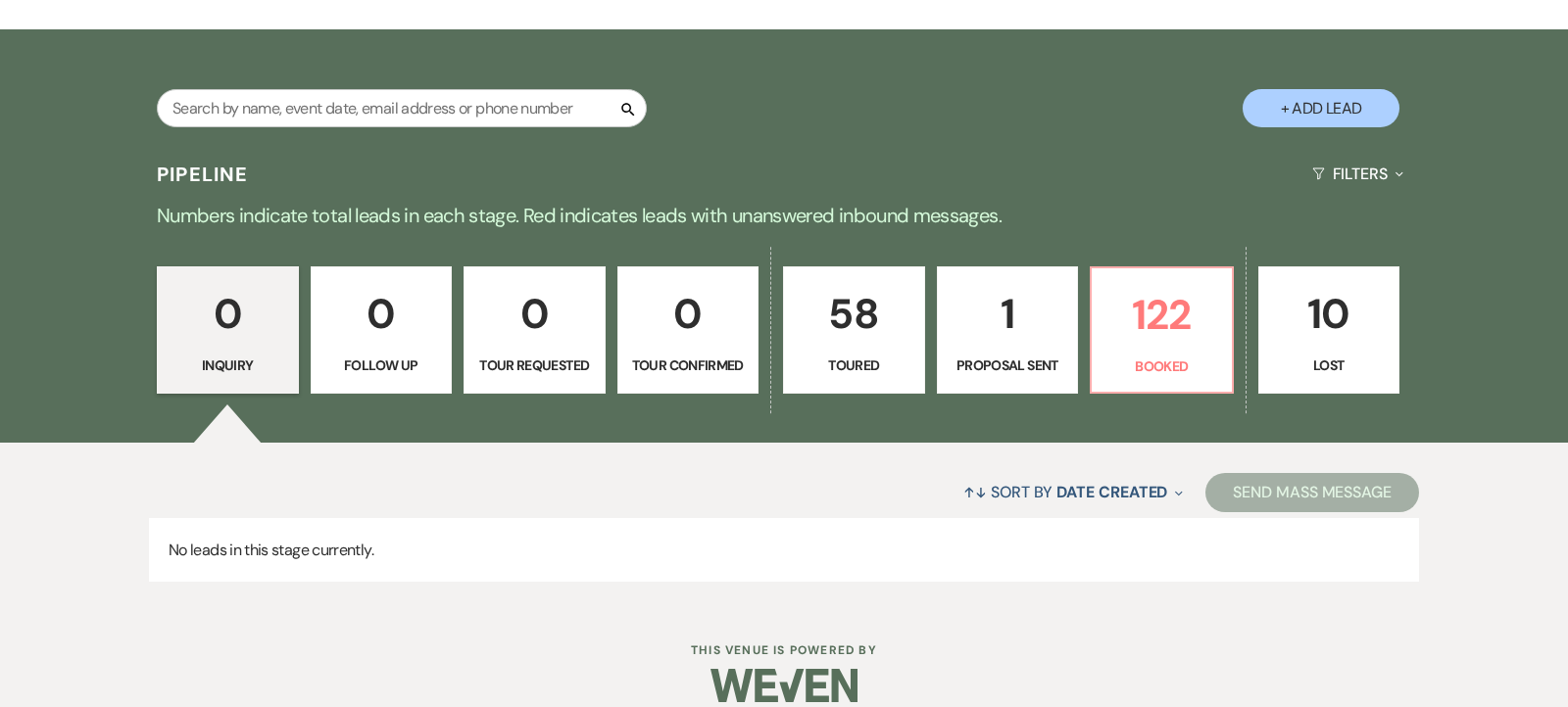
scroll to position [353, 0]
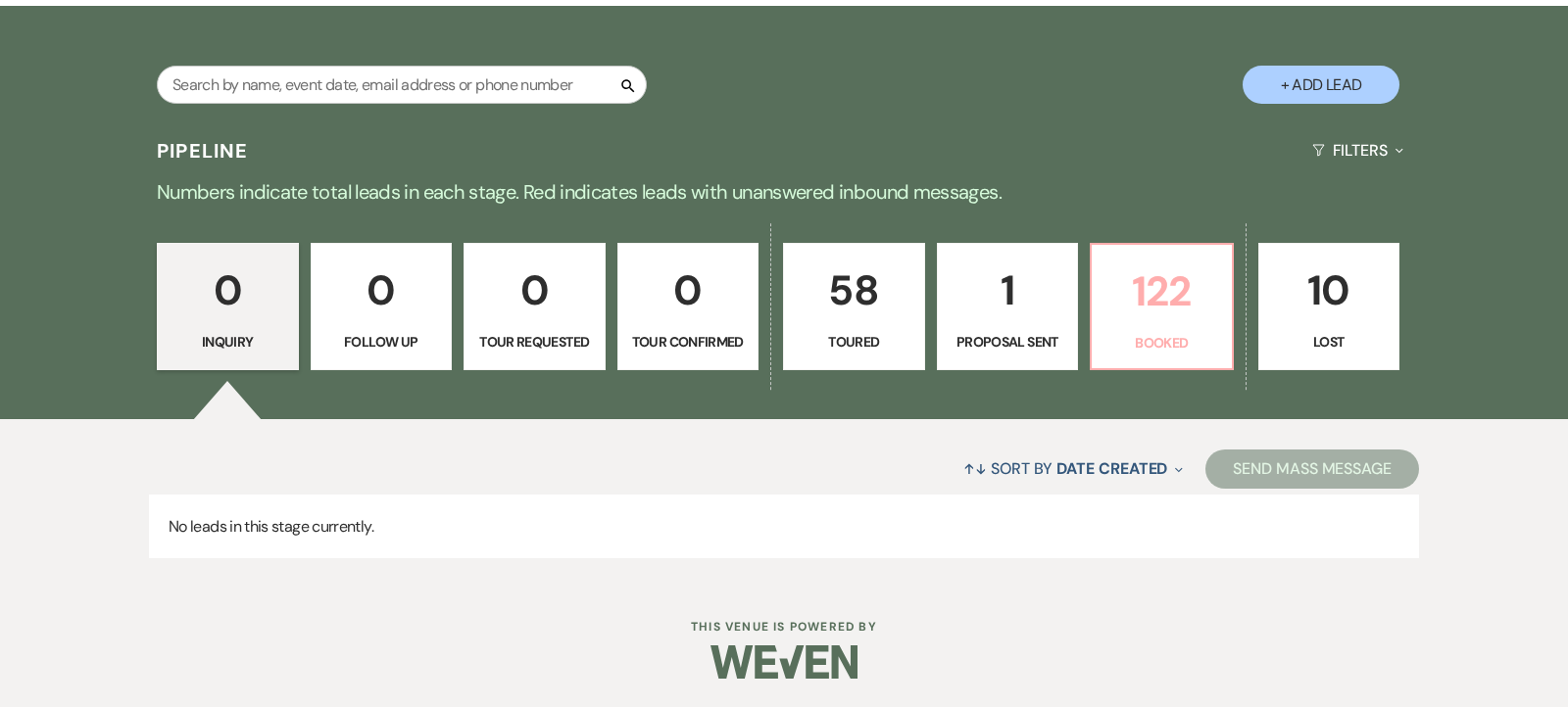
click at [1149, 298] on p "122" at bounding box center [1161, 291] width 117 height 66
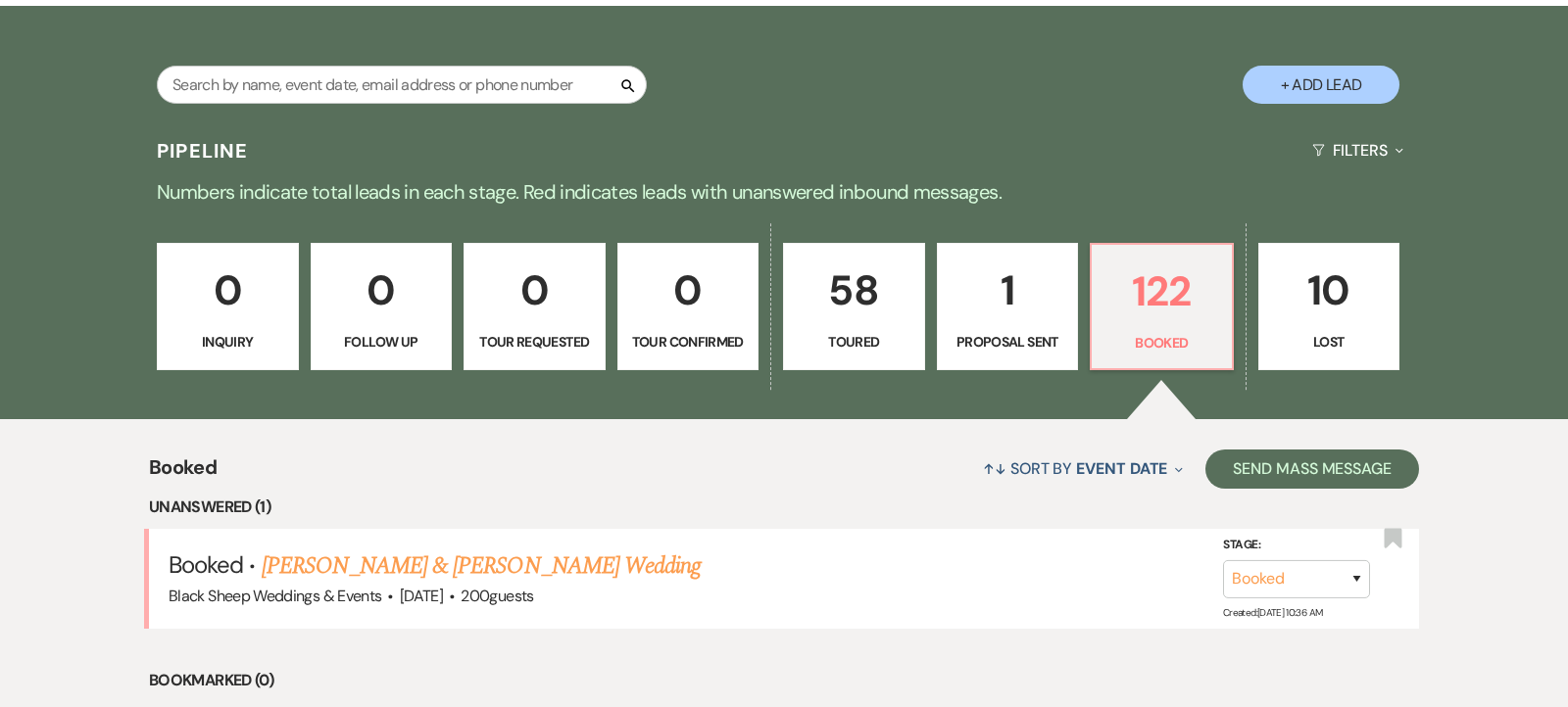
scroll to position [835, 0]
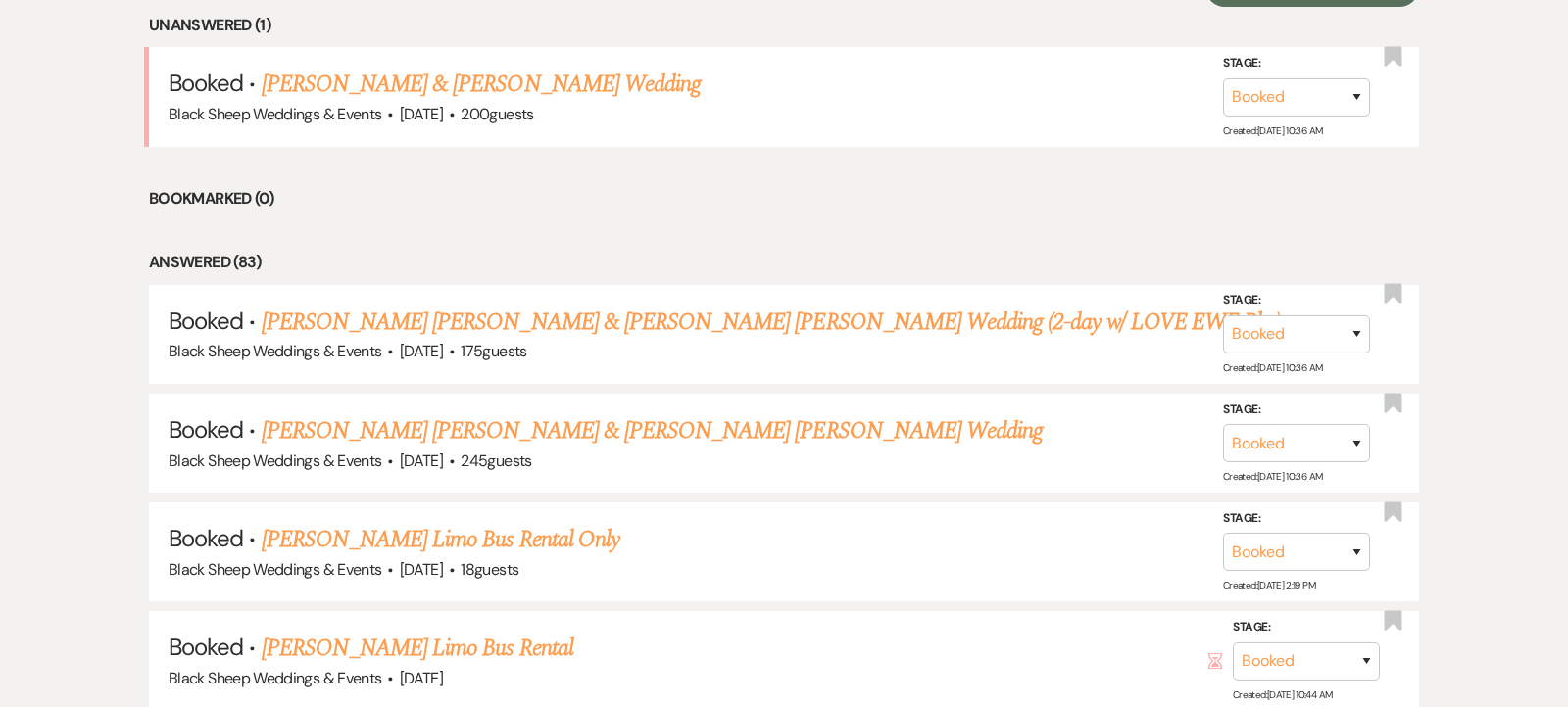
click at [505, 81] on link "[PERSON_NAME] & [PERSON_NAME] Wedding" at bounding box center [480, 84] width 439 height 35
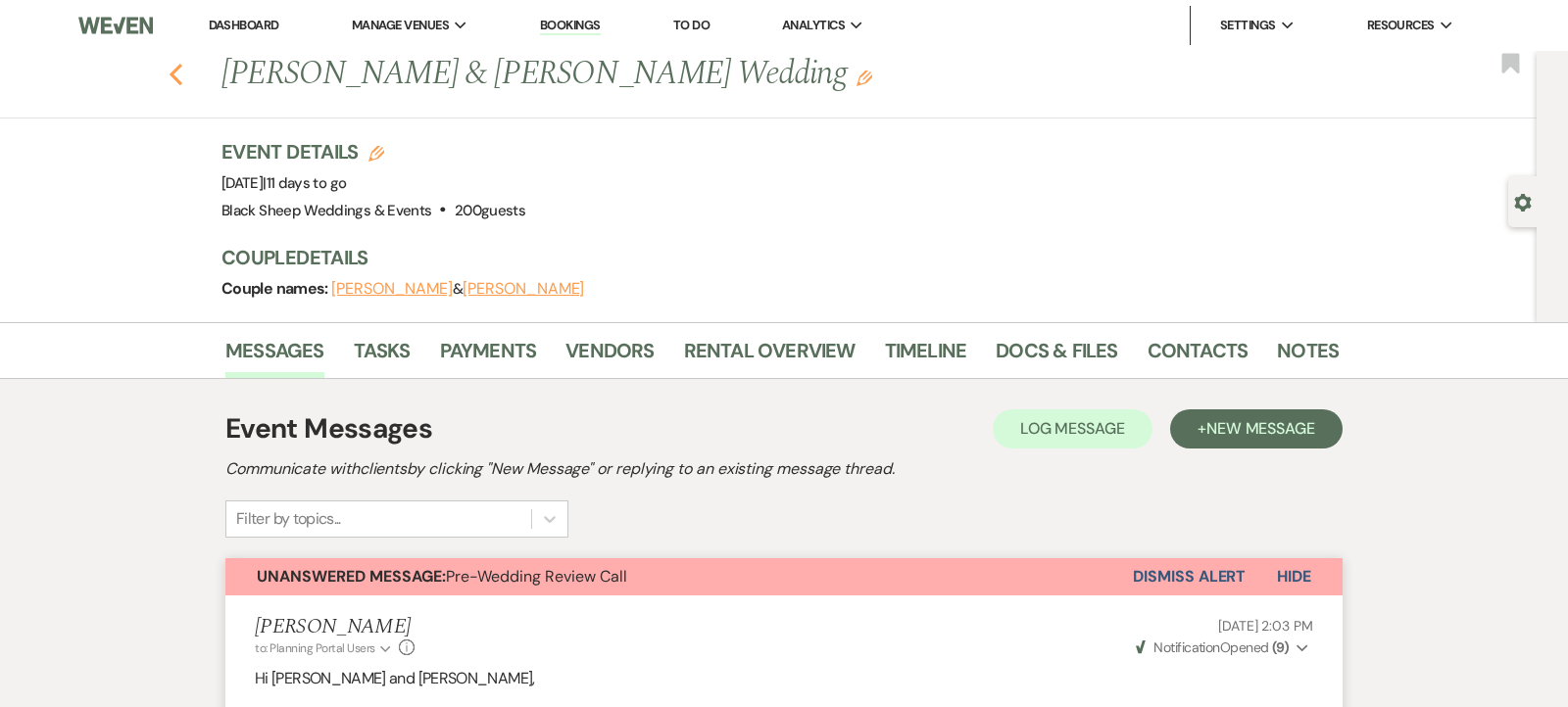
click at [175, 76] on use "button" at bounding box center [176, 75] width 13 height 22
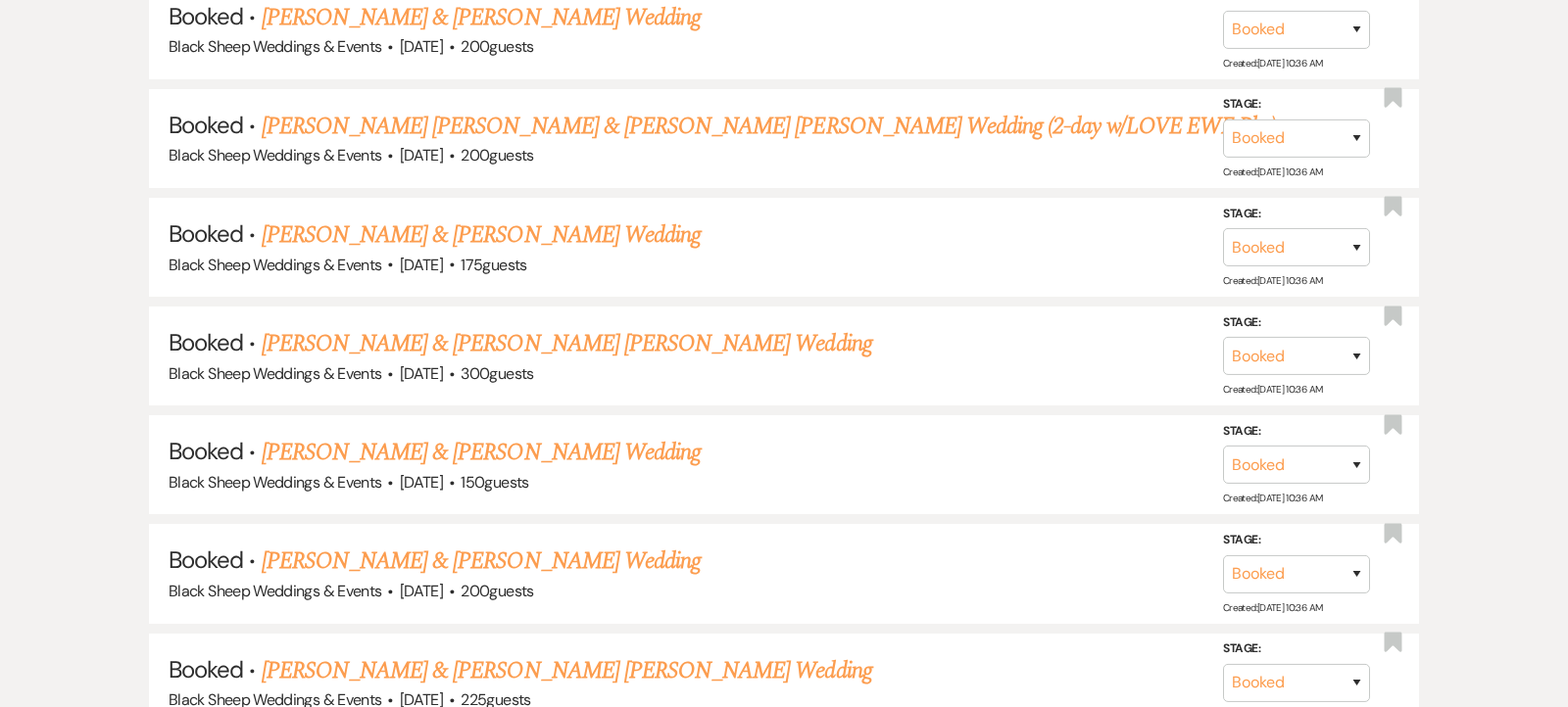
scroll to position [13696, 0]
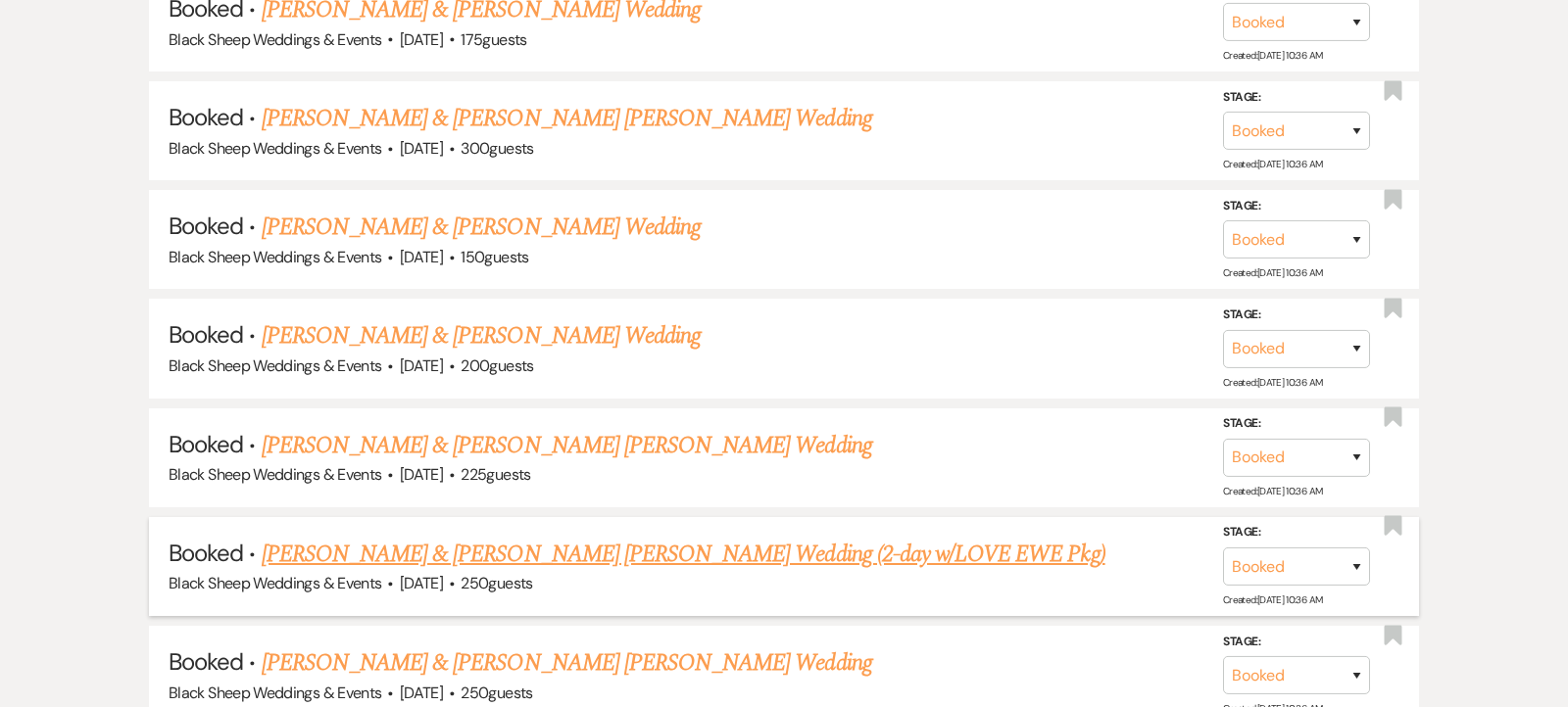
click at [463, 537] on link "[PERSON_NAME] & [PERSON_NAME] [PERSON_NAME] Wedding (2-day w/LOVE EWE Pkg)" at bounding box center [683, 555] width 844 height 35
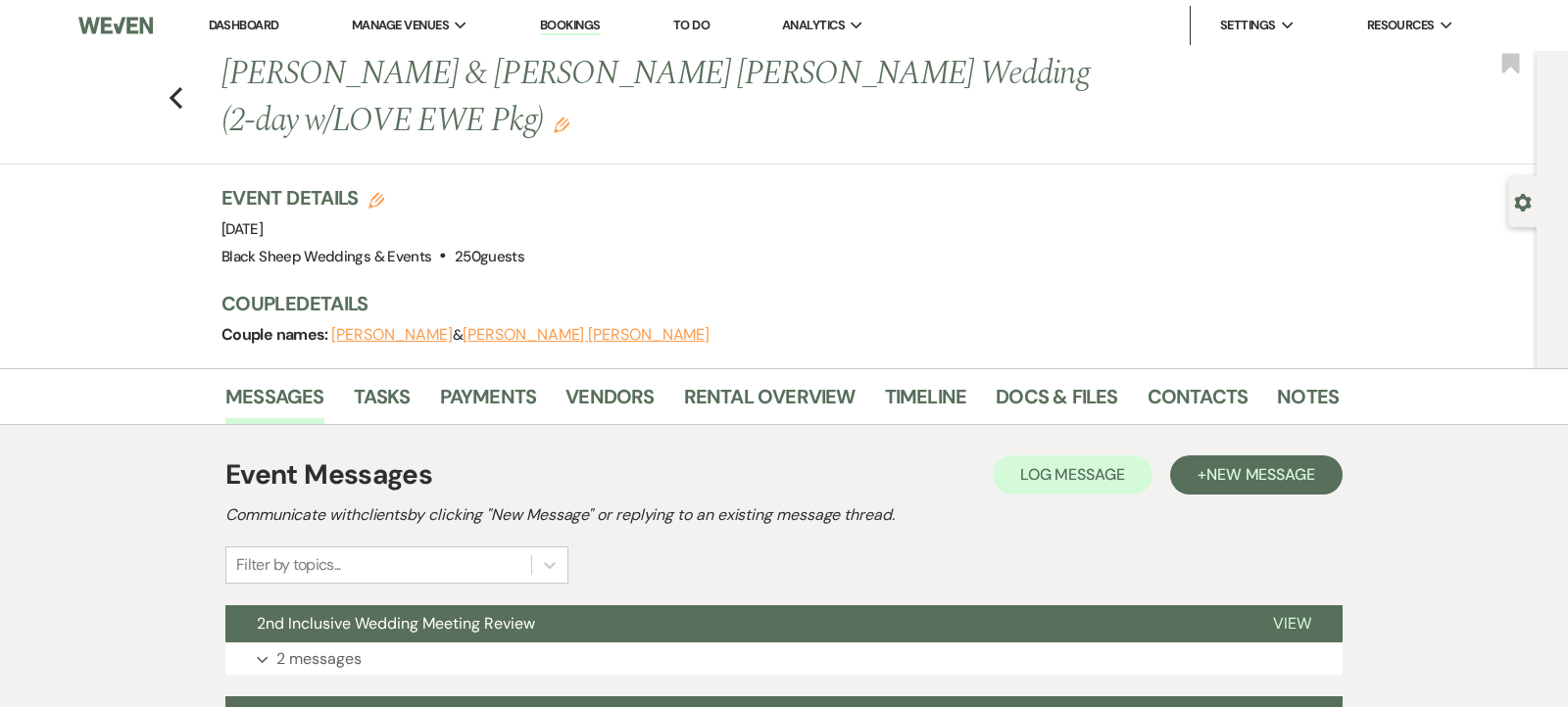
click at [421, 337] on button "[PERSON_NAME]" at bounding box center [392, 335] width 122 height 16
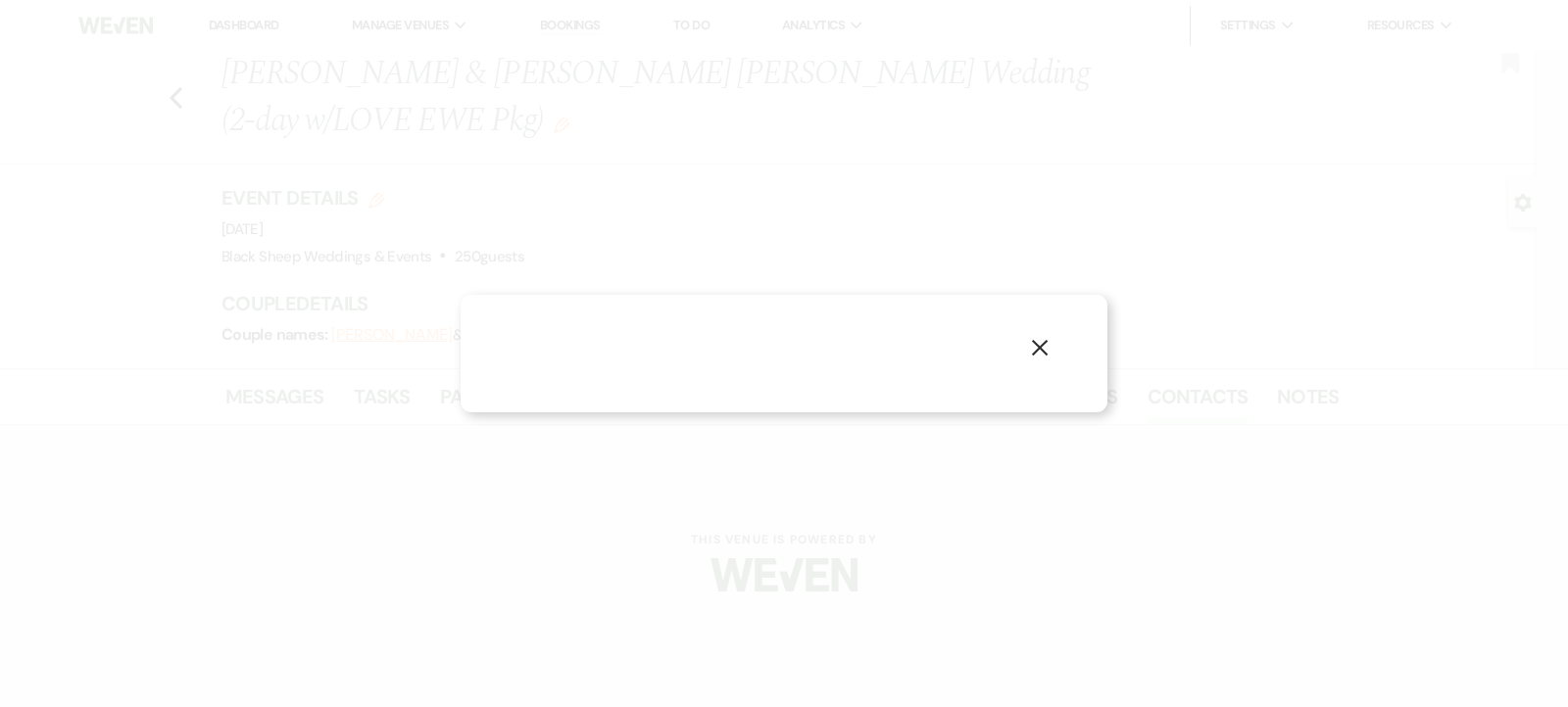
select select "1"
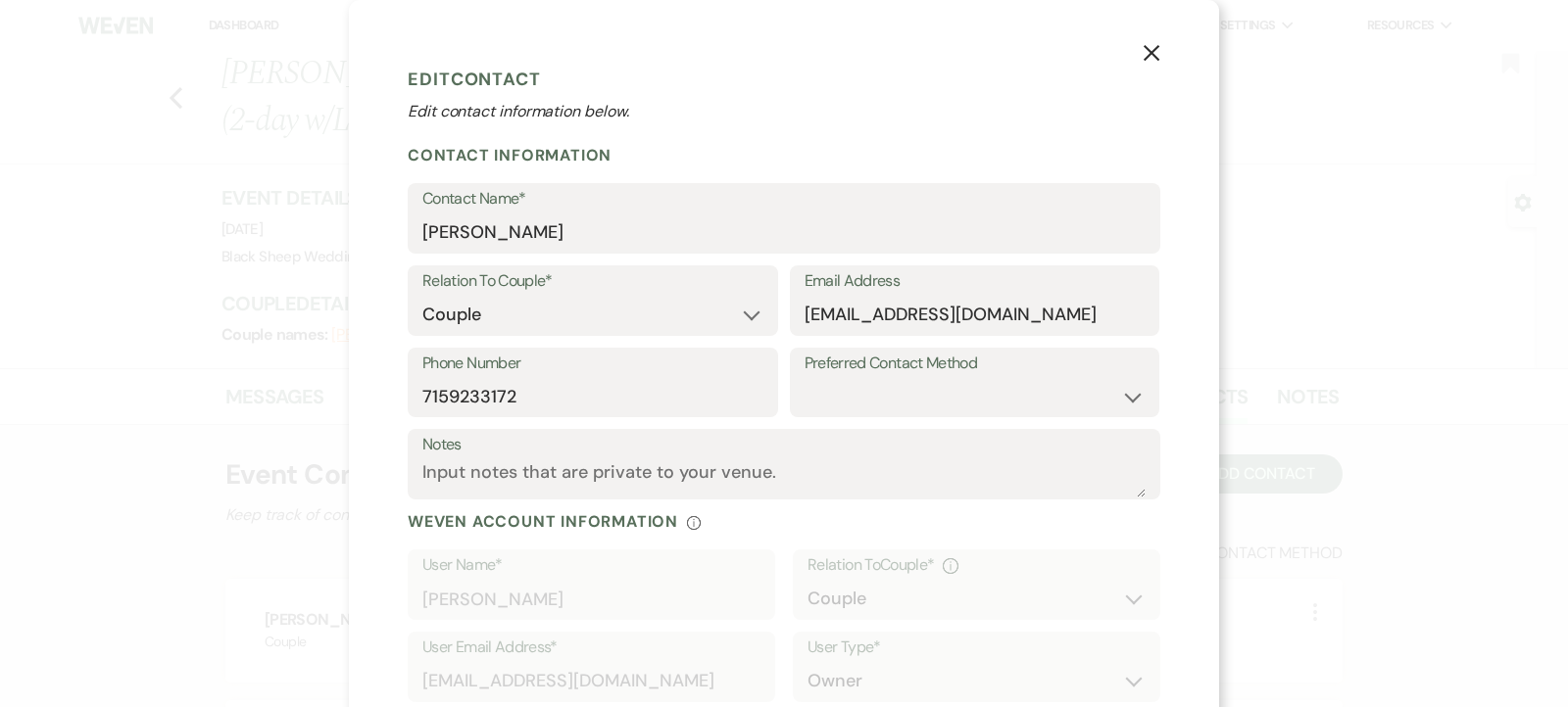
click at [1155, 46] on icon "X" at bounding box center [1151, 53] width 18 height 18
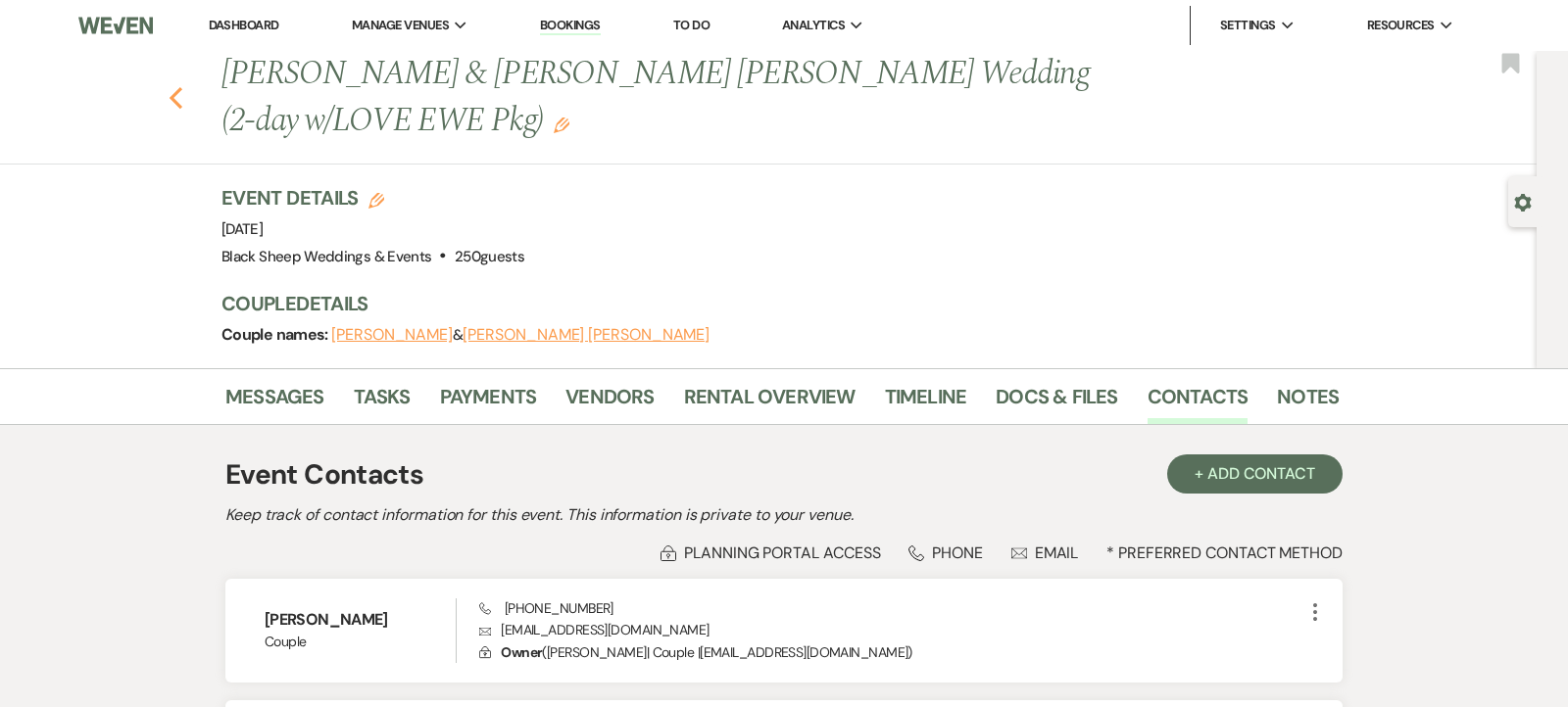
click at [175, 100] on use "button" at bounding box center [176, 98] width 13 height 22
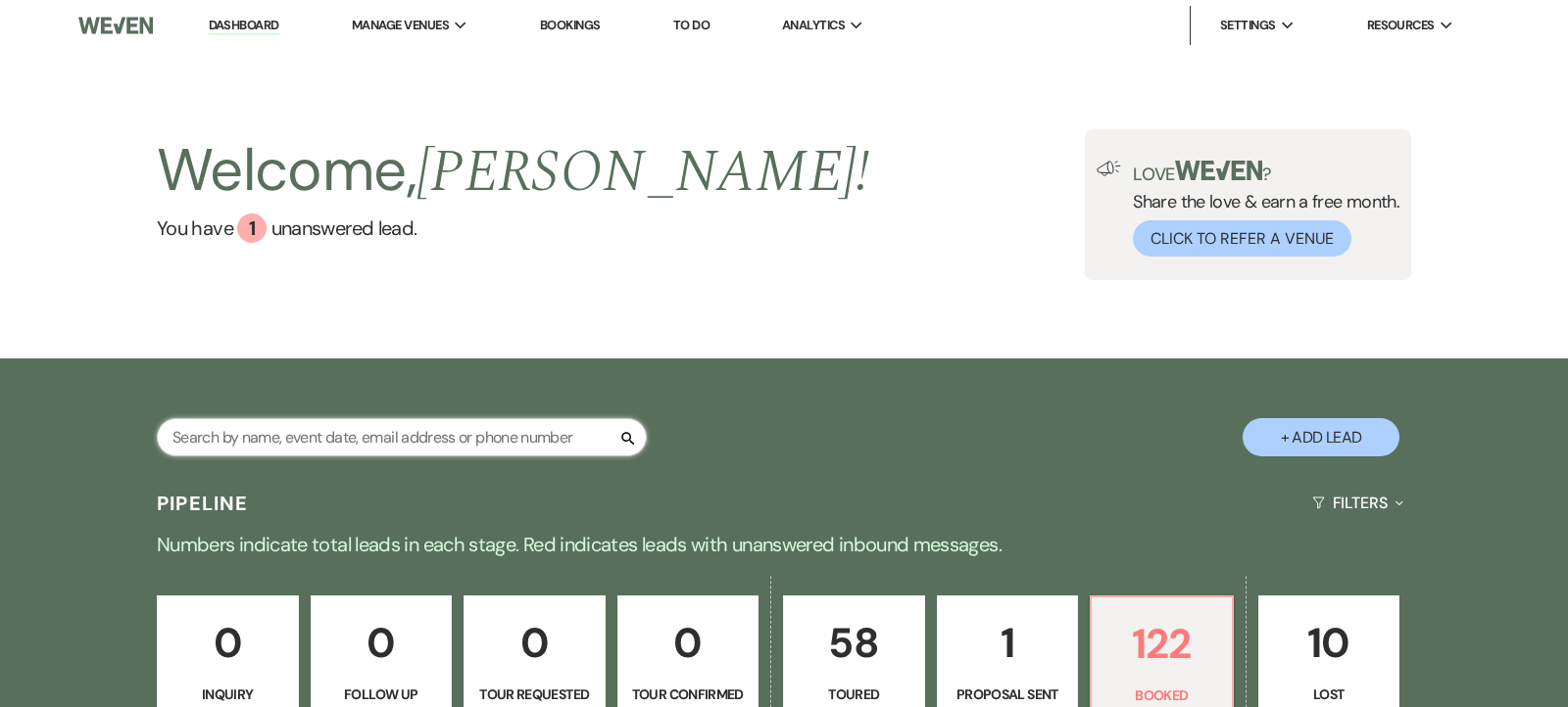
click at [228, 430] on input "text" at bounding box center [402, 437] width 490 height 38
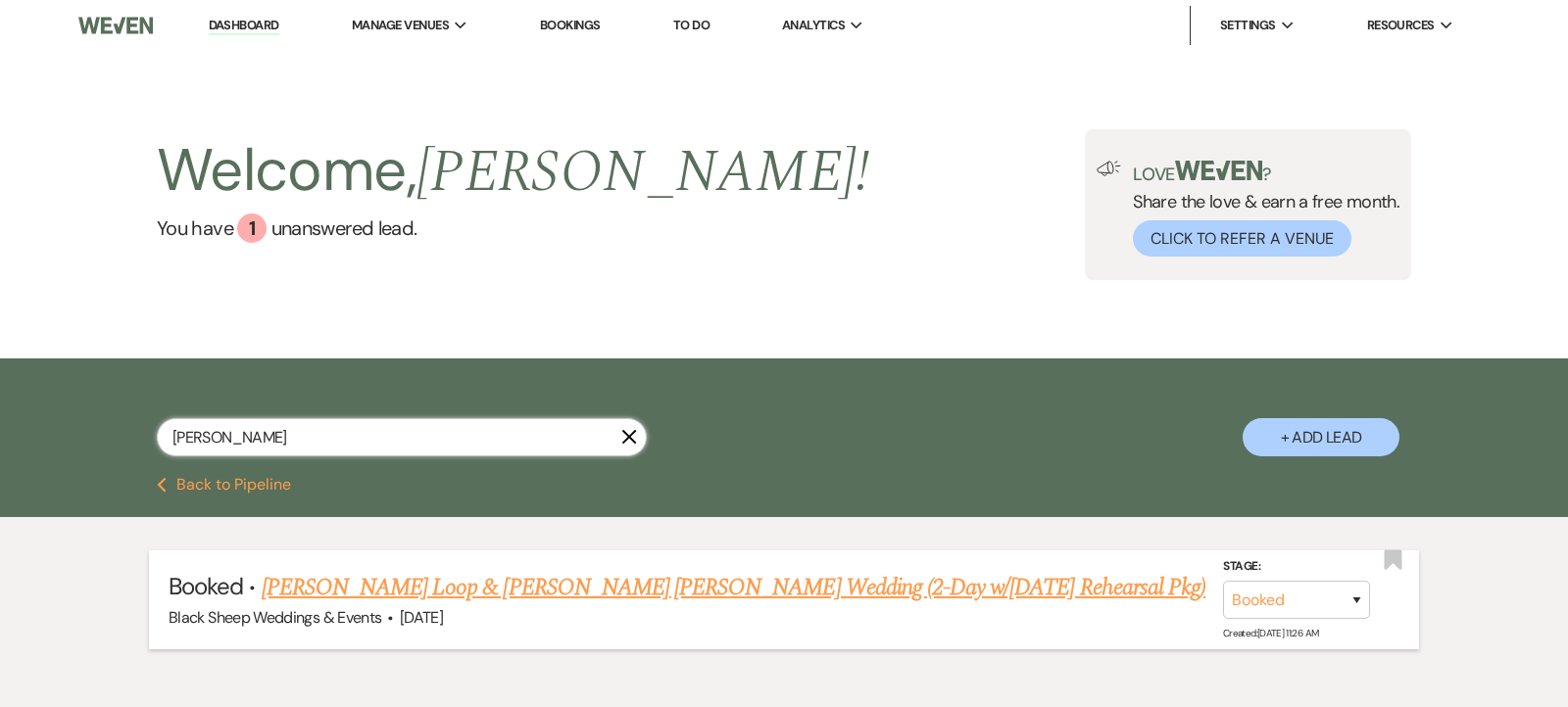
type input "[PERSON_NAME]"
click at [533, 588] on link "[PERSON_NAME] Loop & [PERSON_NAME] [PERSON_NAME] Wedding (2-Day w/[DATE] Rehear…" at bounding box center [733, 588] width 944 height 35
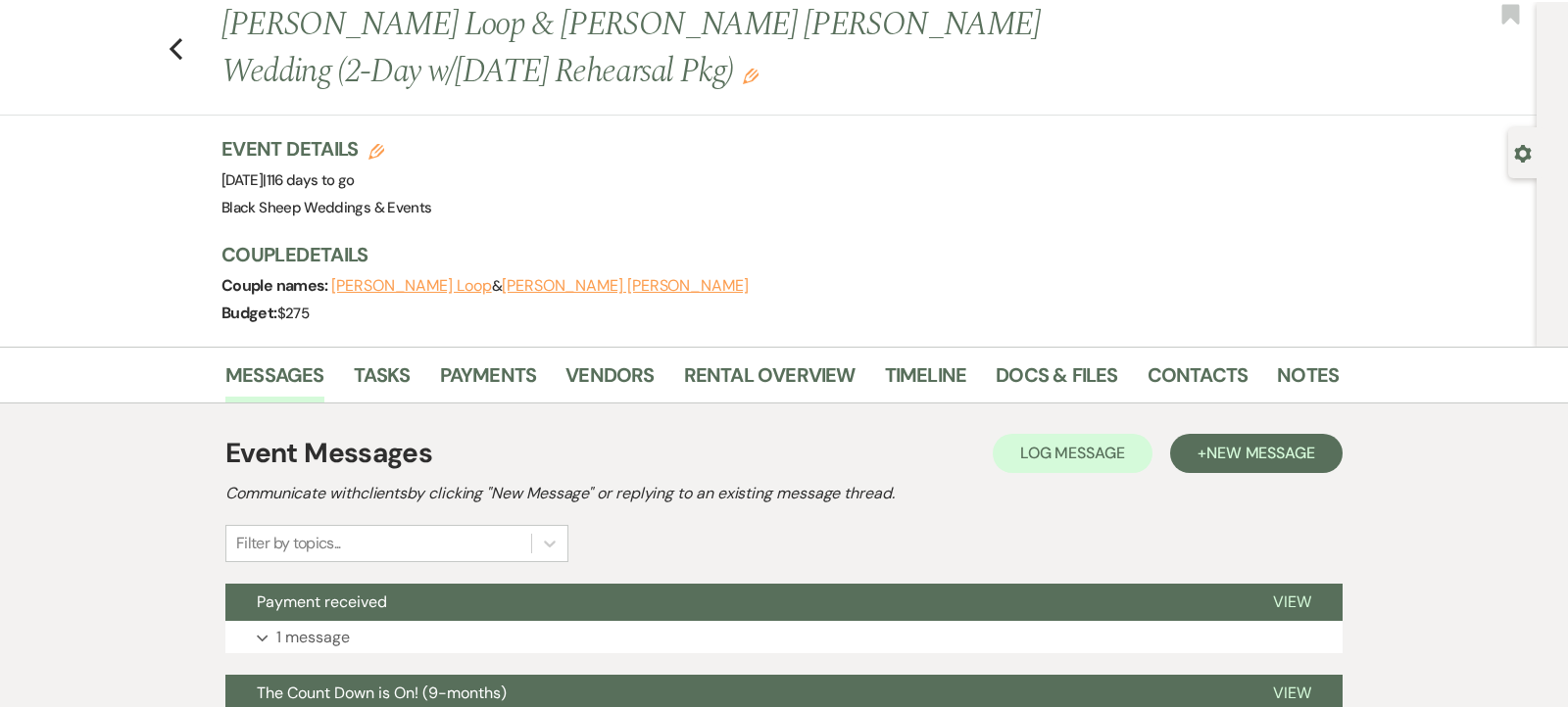
scroll to position [48, 0]
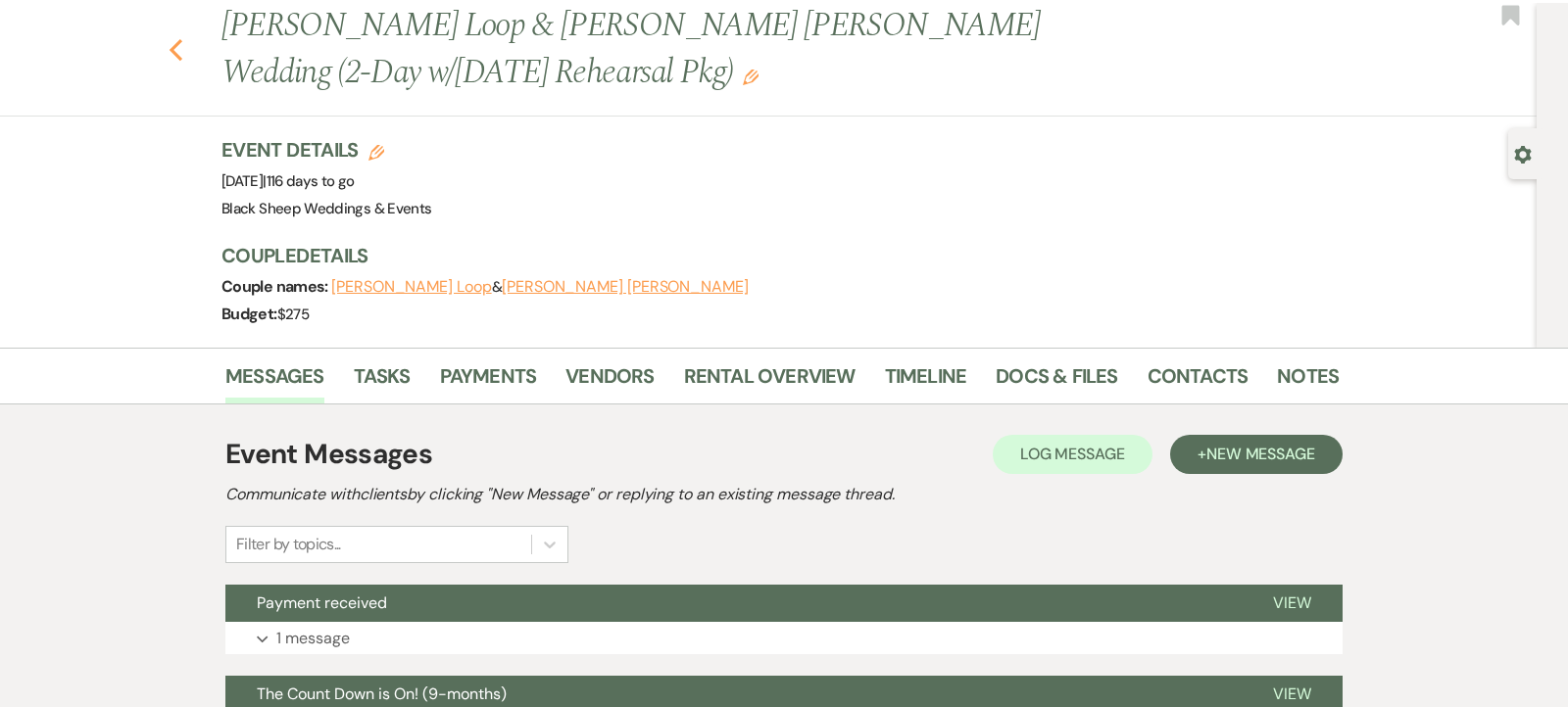
click at [176, 46] on icon "Previous" at bounding box center [176, 50] width 15 height 24
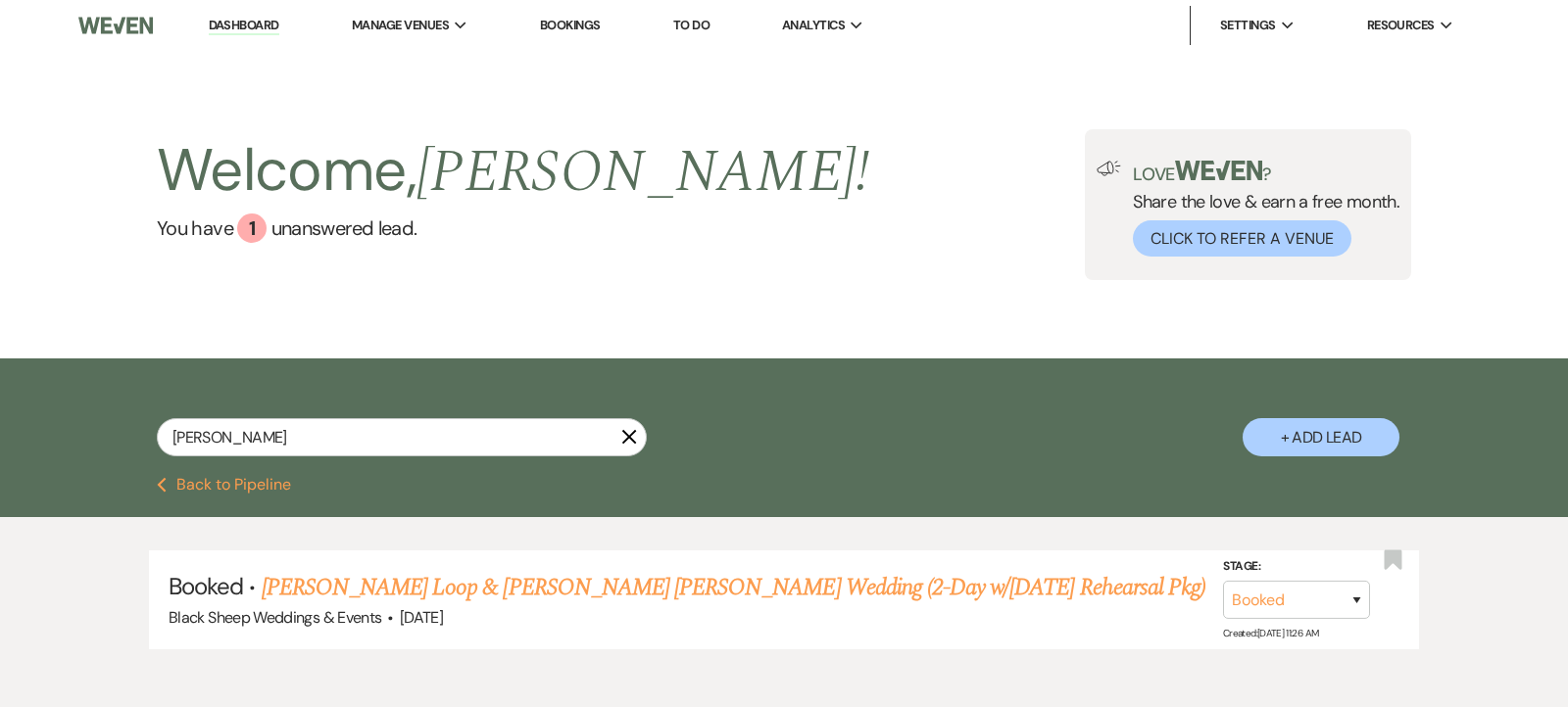
click at [241, 31] on link "Dashboard" at bounding box center [244, 26] width 71 height 19
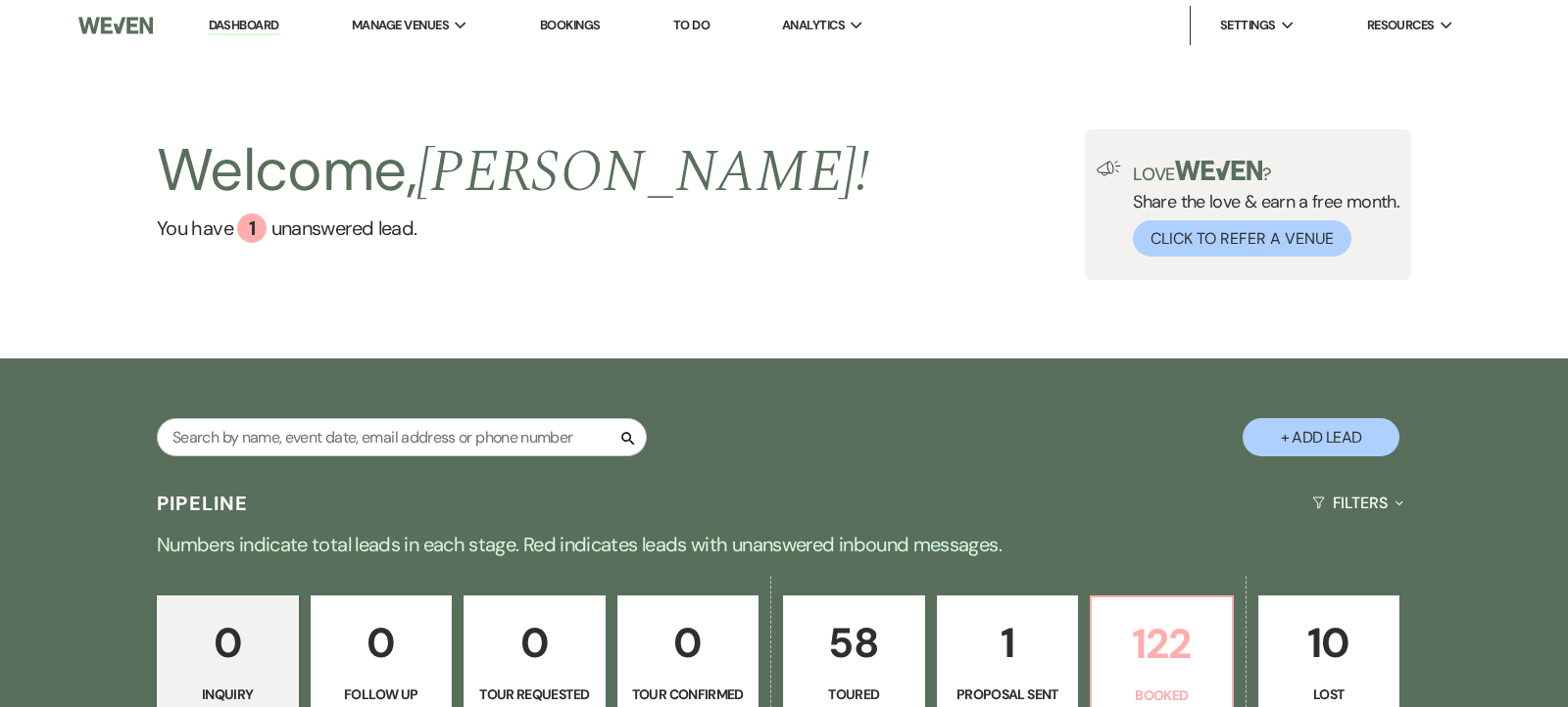
click at [1130, 641] on p "122" at bounding box center [1161, 643] width 117 height 66
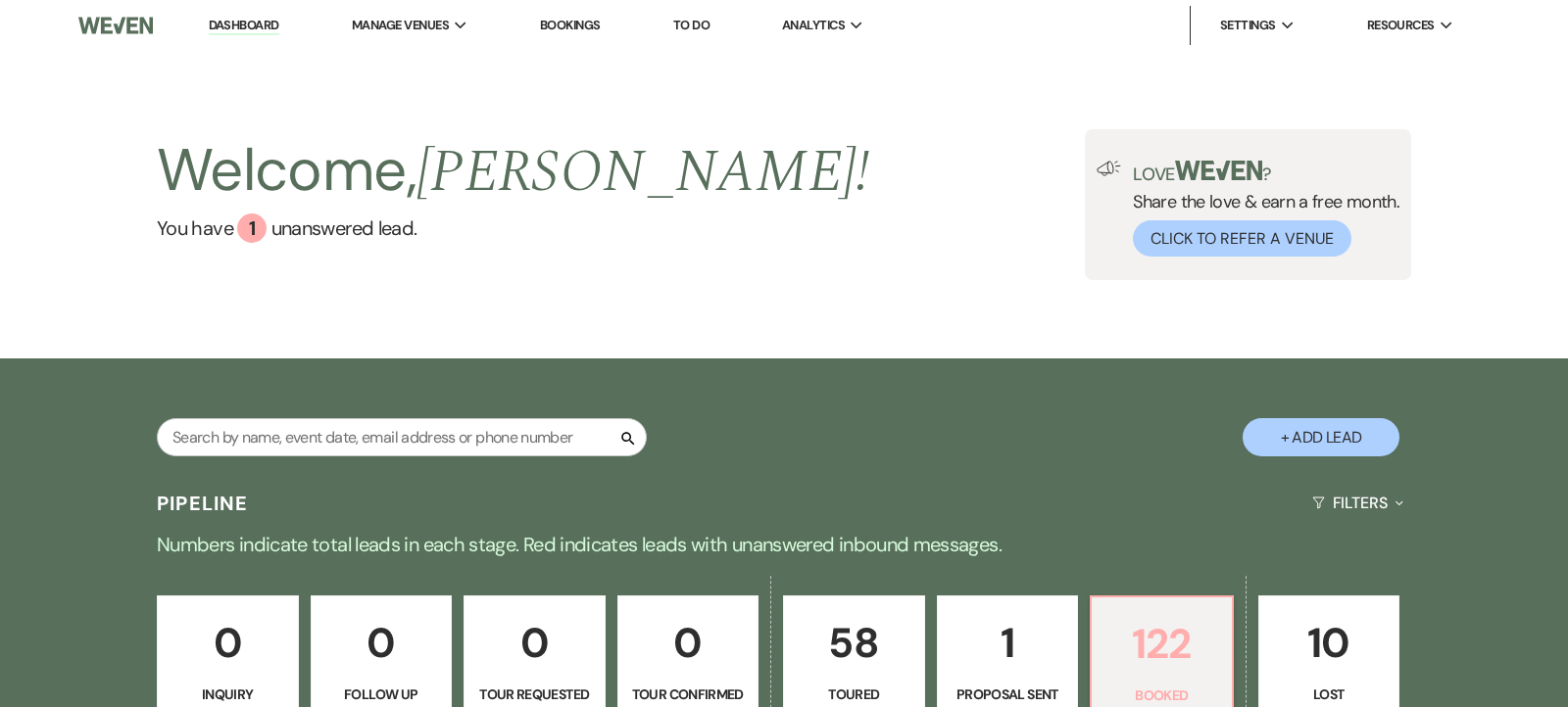
click at [1133, 660] on p "122" at bounding box center [1161, 643] width 117 height 66
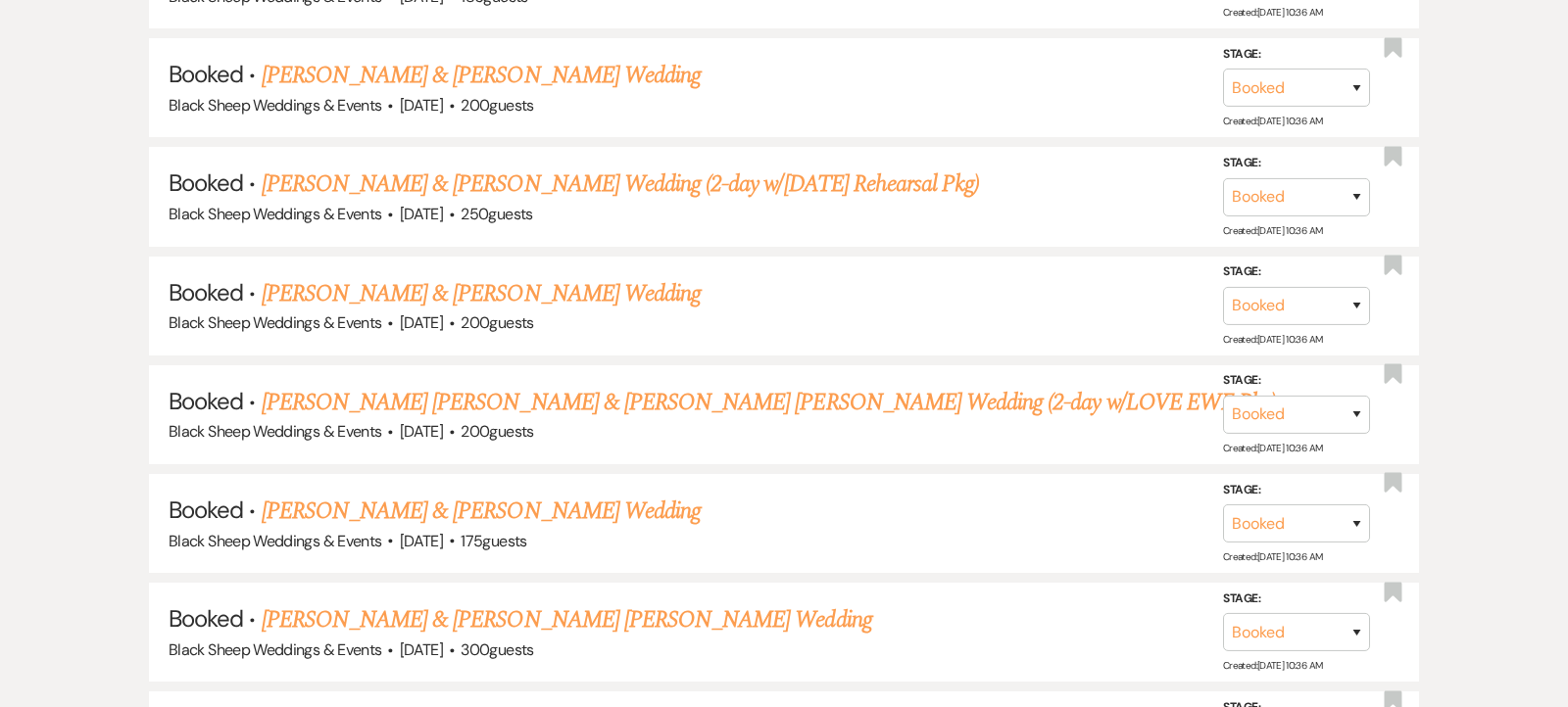
scroll to position [13696, 0]
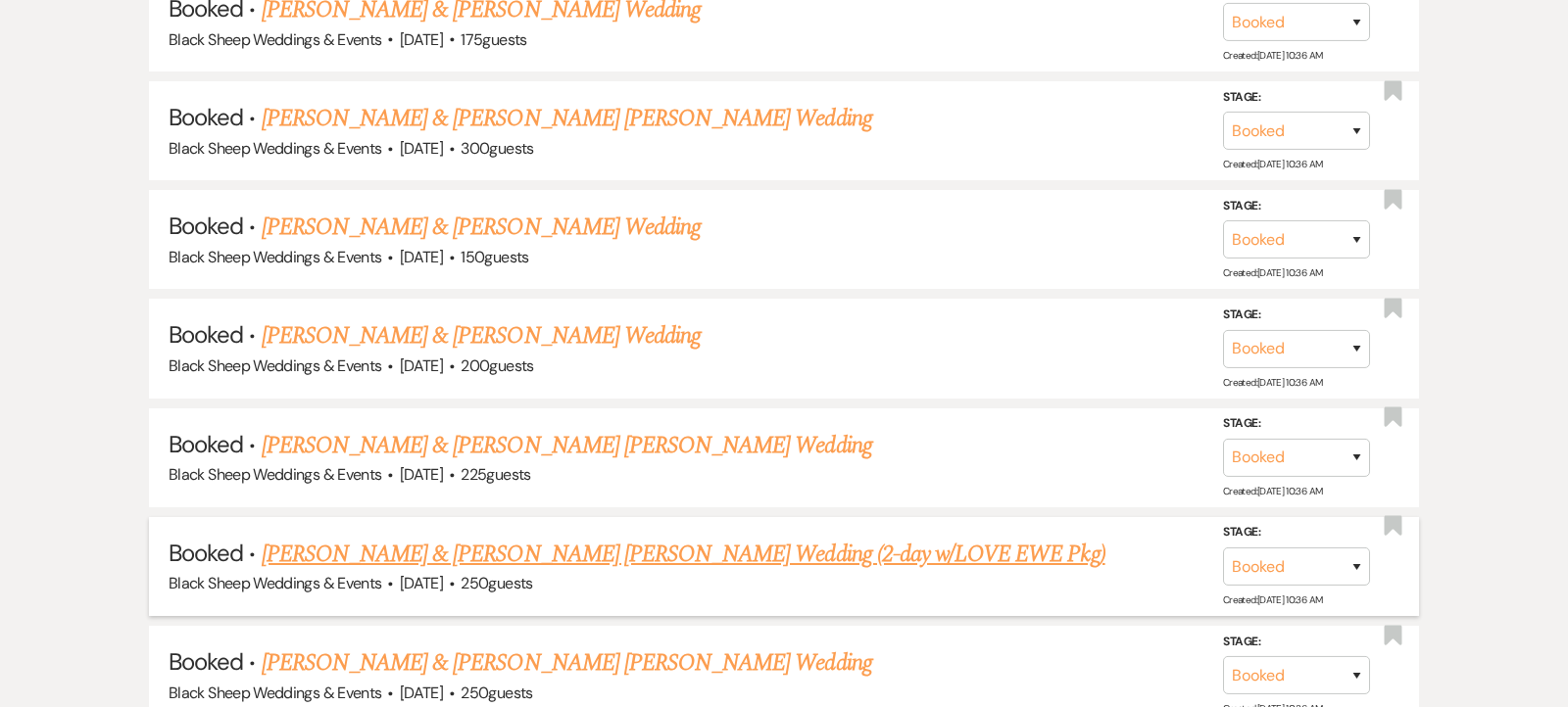
click at [563, 537] on link "[PERSON_NAME] & [PERSON_NAME] [PERSON_NAME] Wedding (2-day w/LOVE EWE Pkg)" at bounding box center [683, 555] width 844 height 35
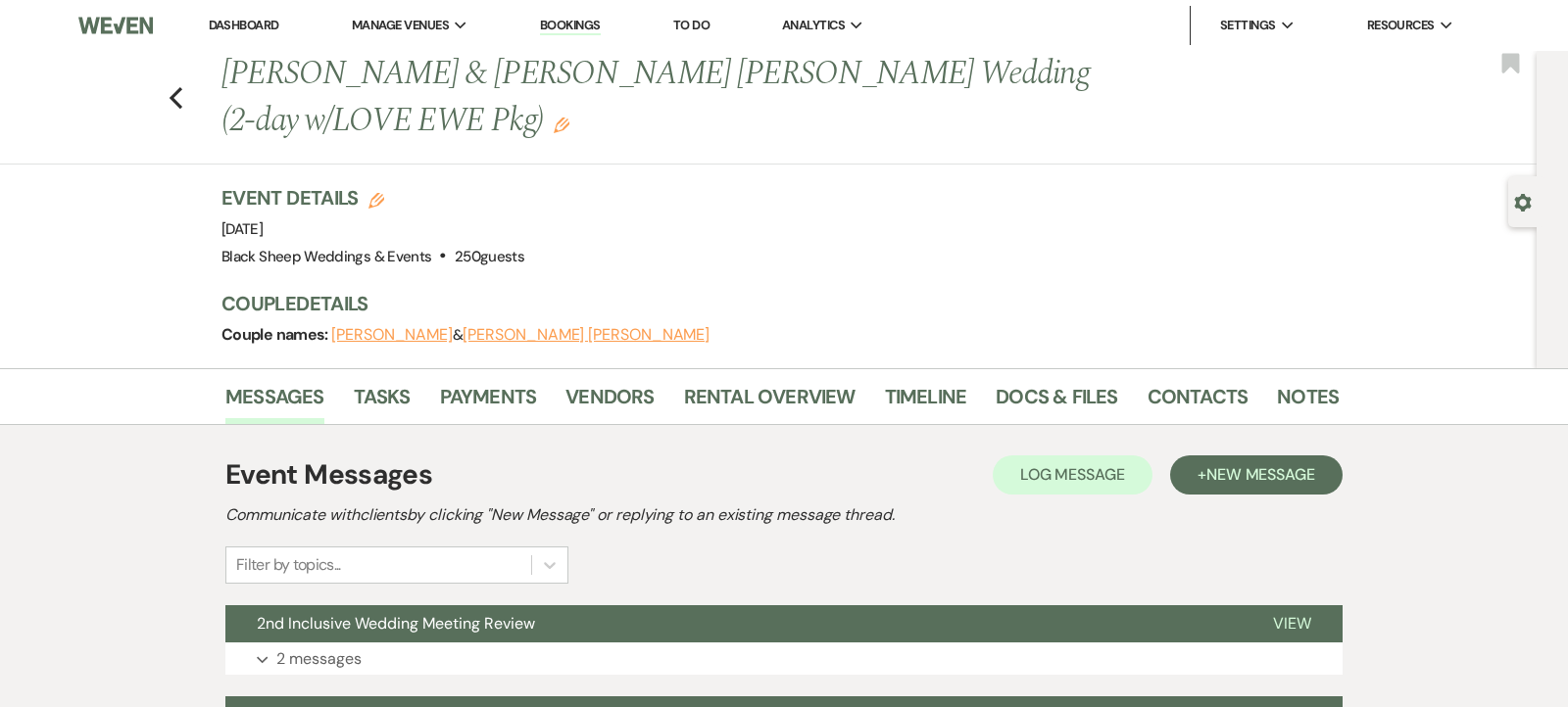
click at [553, 333] on button "[PERSON_NAME] [PERSON_NAME]" at bounding box center [586, 335] width 247 height 16
select select "1"
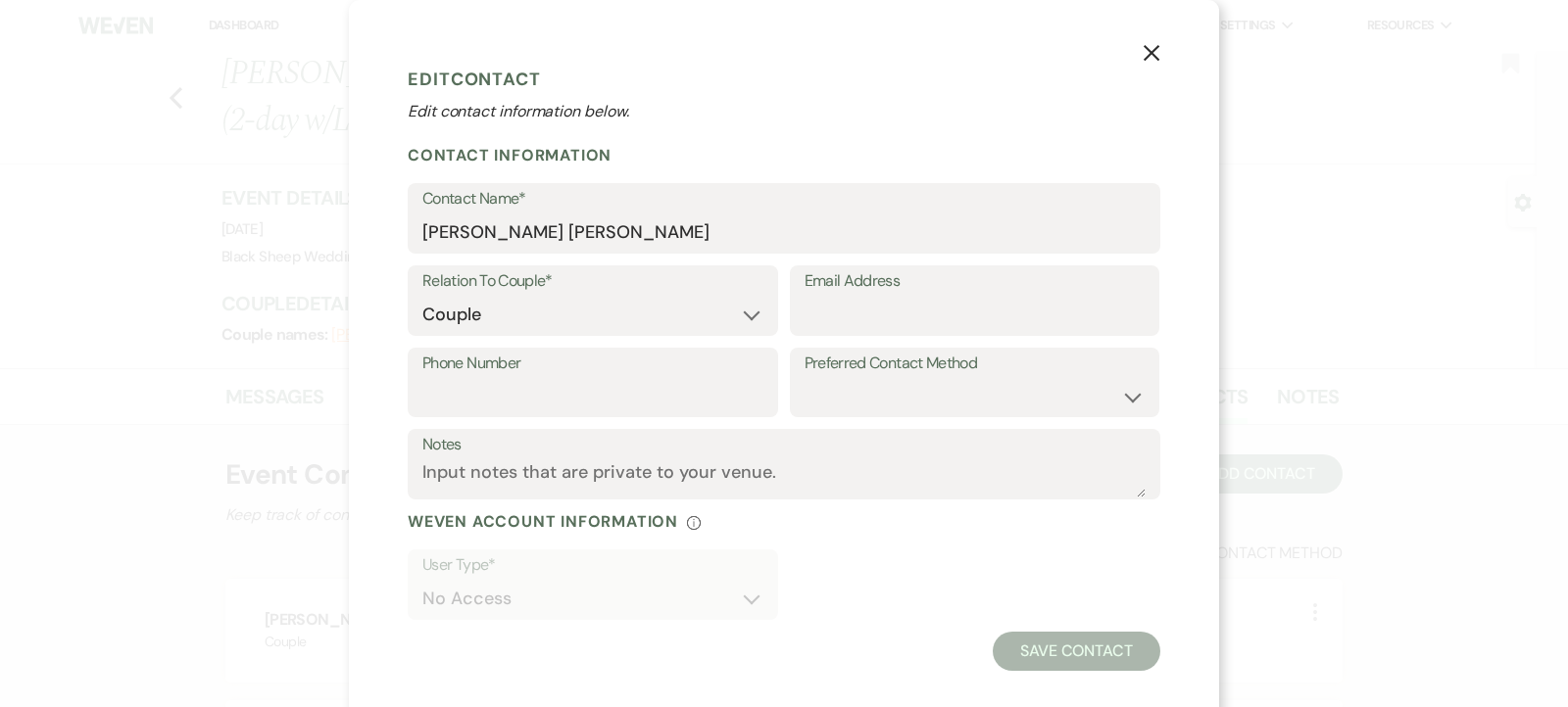
click at [1154, 51] on use "button" at bounding box center [1151, 53] width 16 height 16
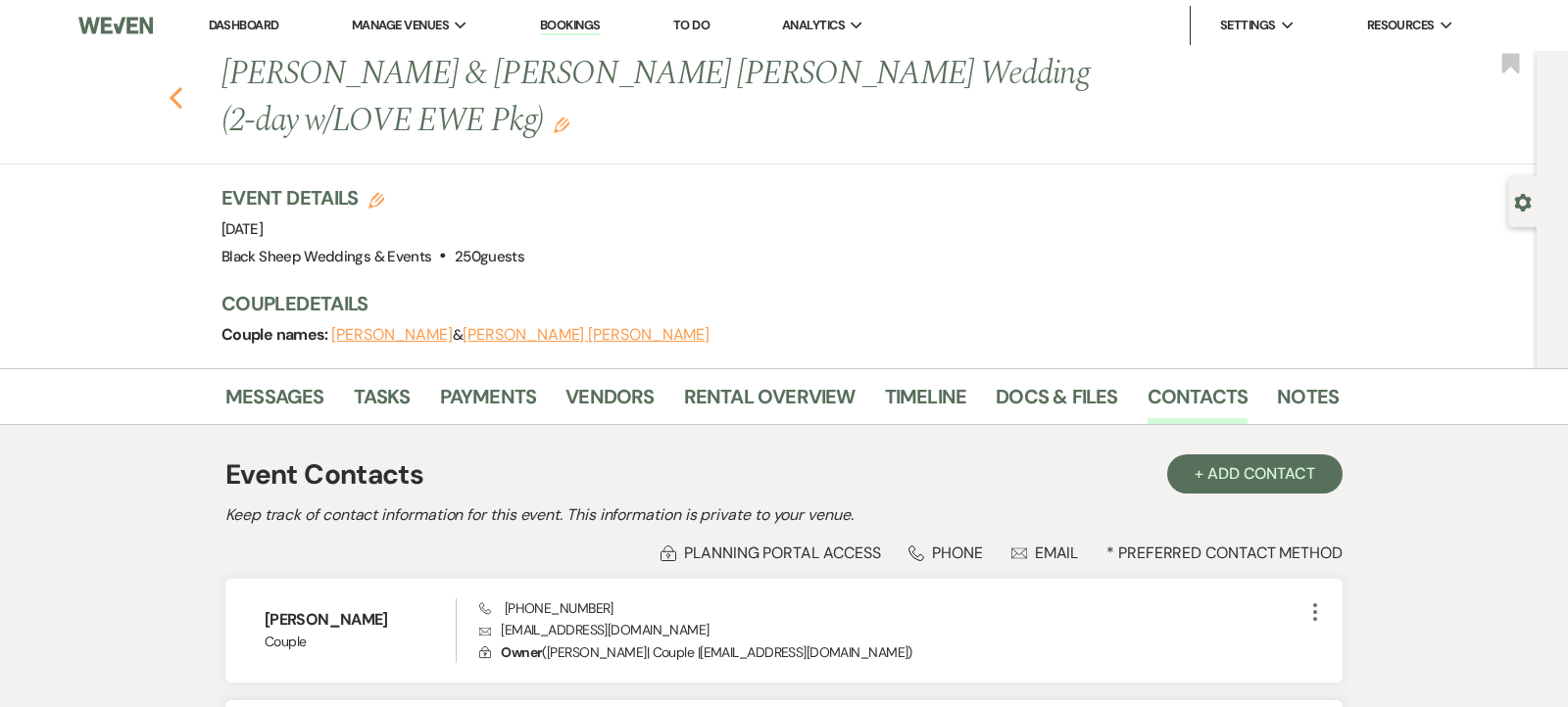
click at [175, 96] on icon "Previous" at bounding box center [176, 98] width 15 height 24
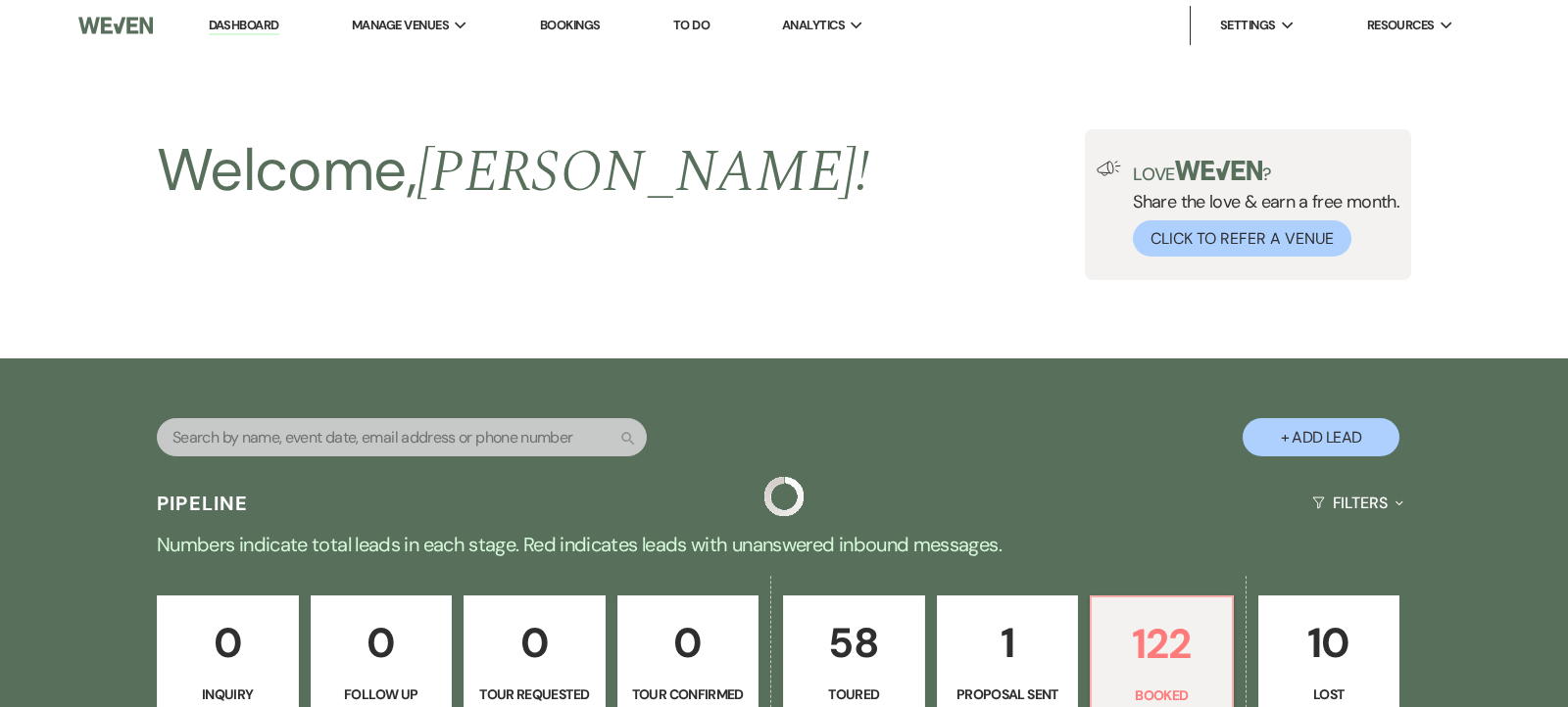
scroll to position [13696, 0]
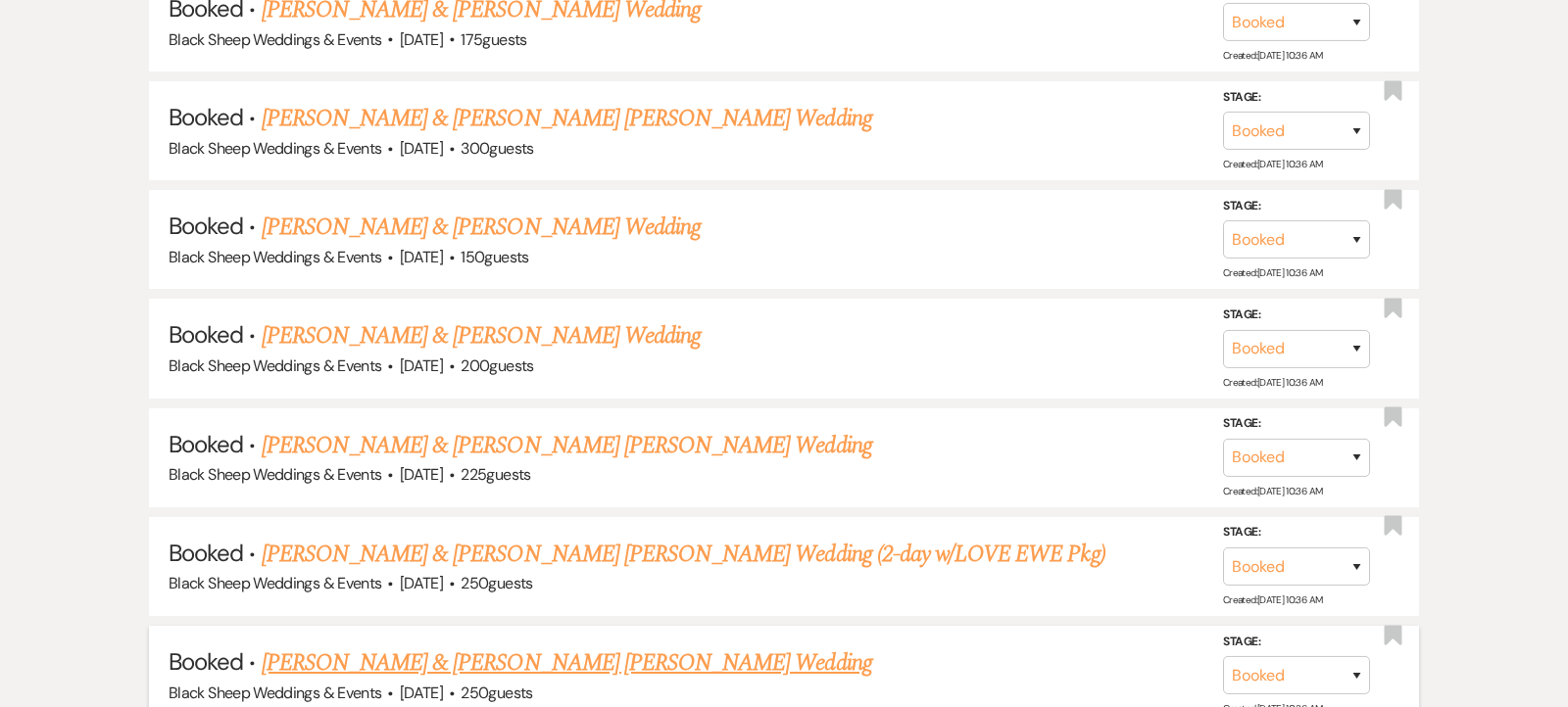
click at [527, 645] on link "[PERSON_NAME] & [PERSON_NAME] [PERSON_NAME] Wedding" at bounding box center [566, 663] width 610 height 35
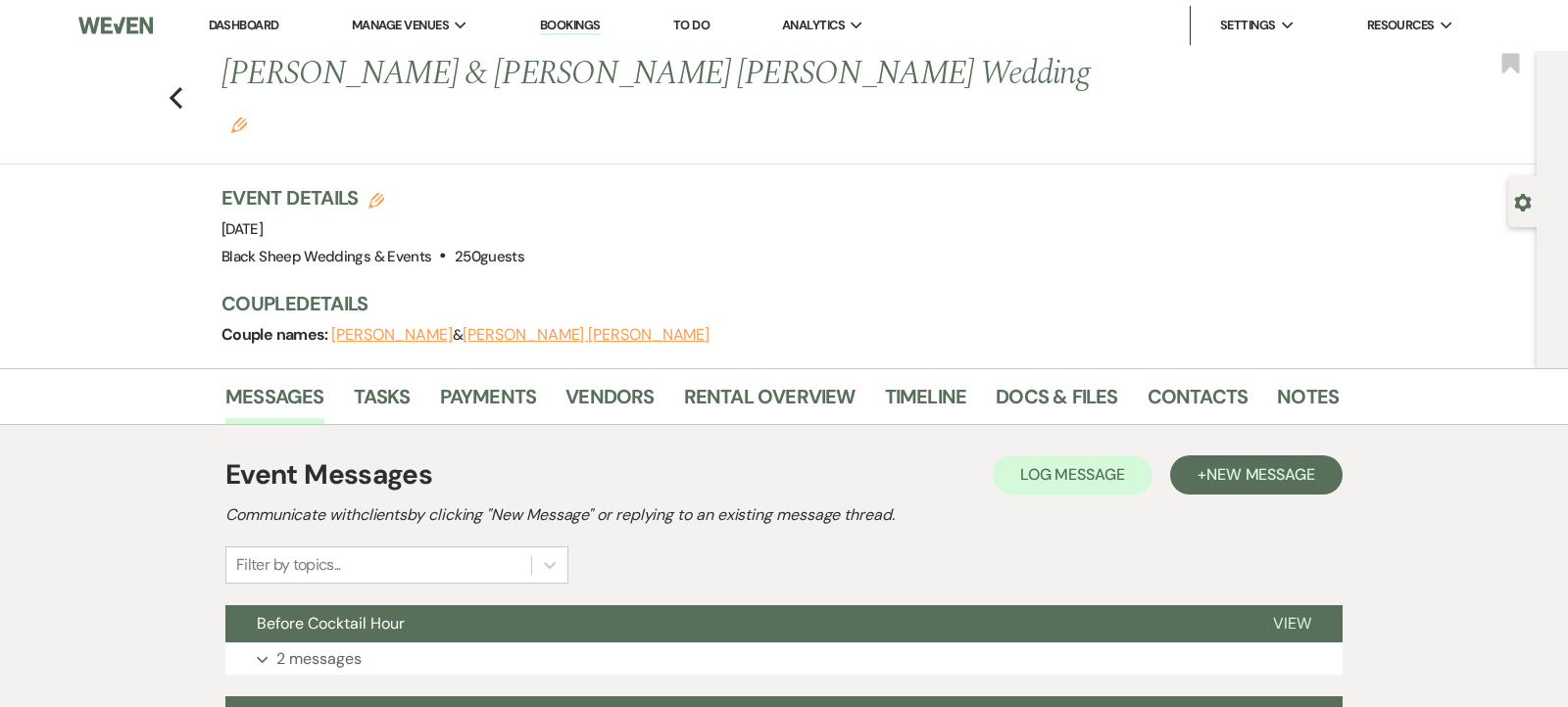
click at [560, 327] on button "[PERSON_NAME] [PERSON_NAME]" at bounding box center [586, 335] width 247 height 16
select select "1"
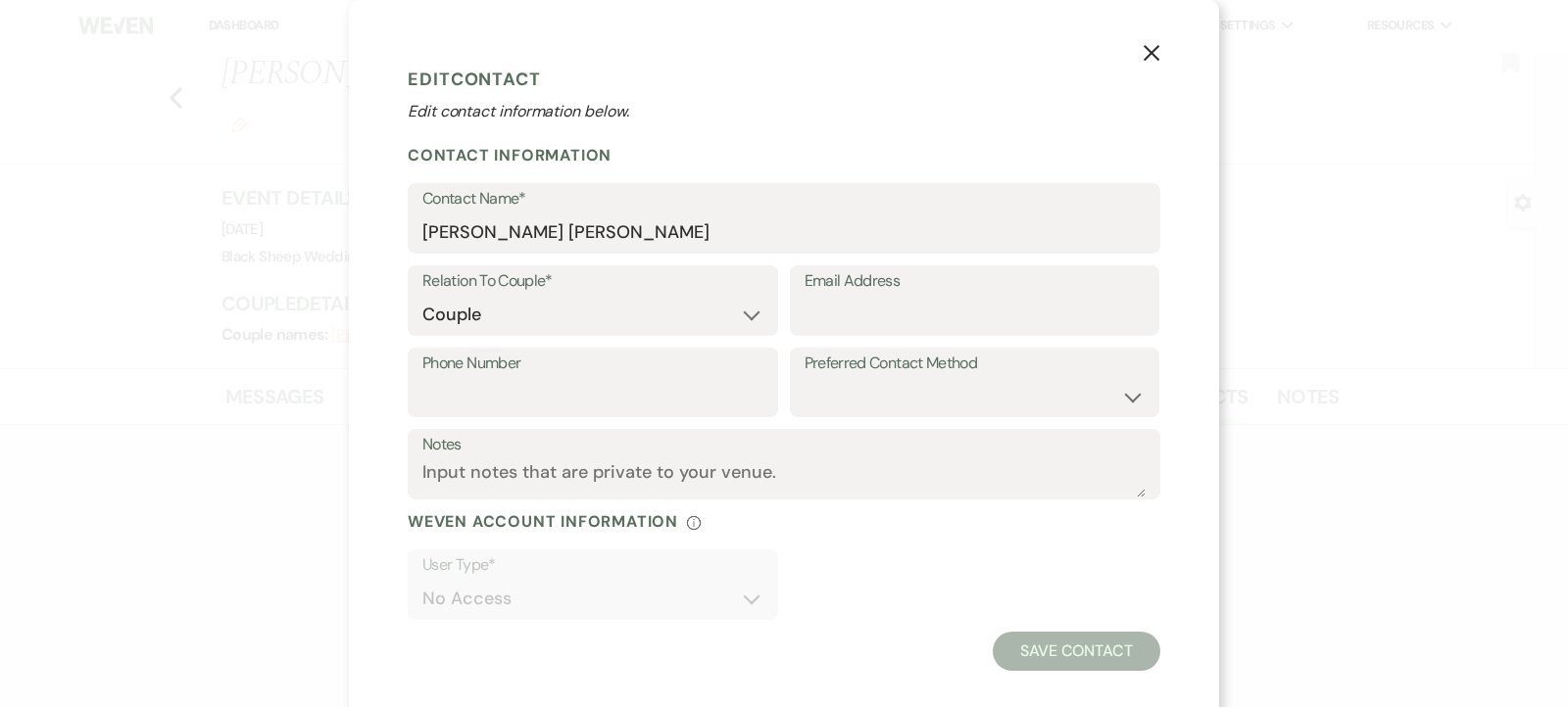
click at [1149, 53] on use "button" at bounding box center [1151, 53] width 16 height 16
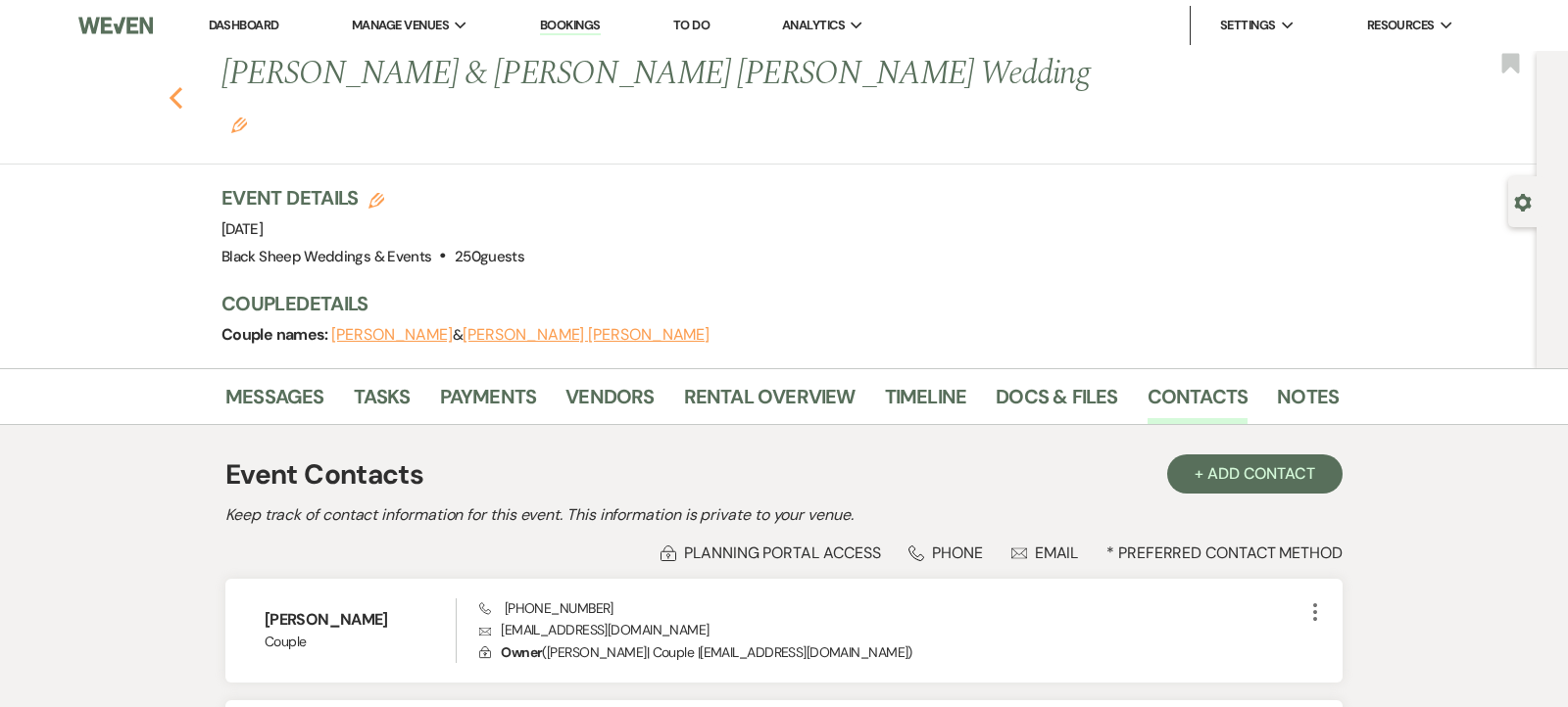
click at [174, 87] on use "button" at bounding box center [176, 98] width 13 height 22
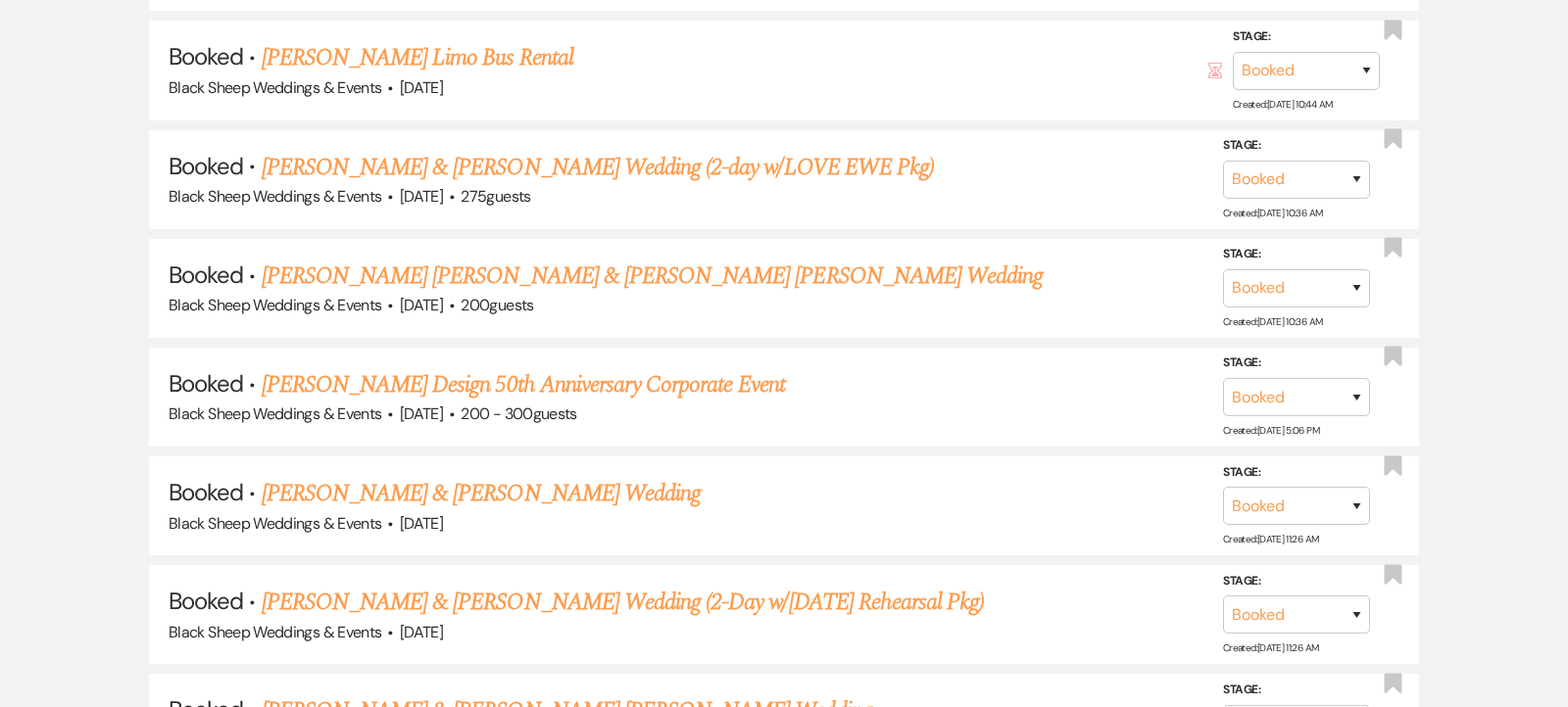
scroll to position [1426, 0]
click at [593, 164] on link "[PERSON_NAME] & [PERSON_NAME] Wedding (2-day w/LOVE EWE Pkg)" at bounding box center [597, 167] width 672 height 35
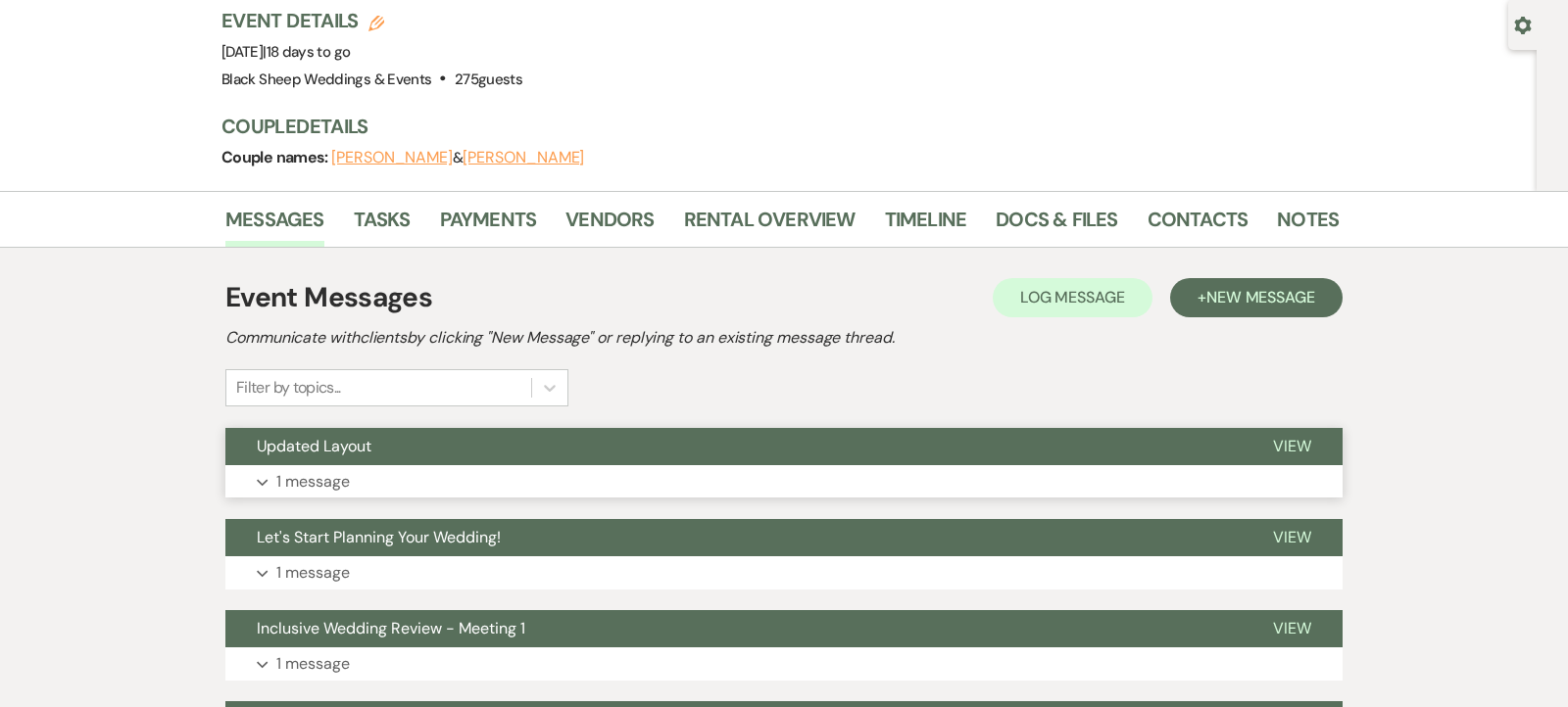
scroll to position [182, 0]
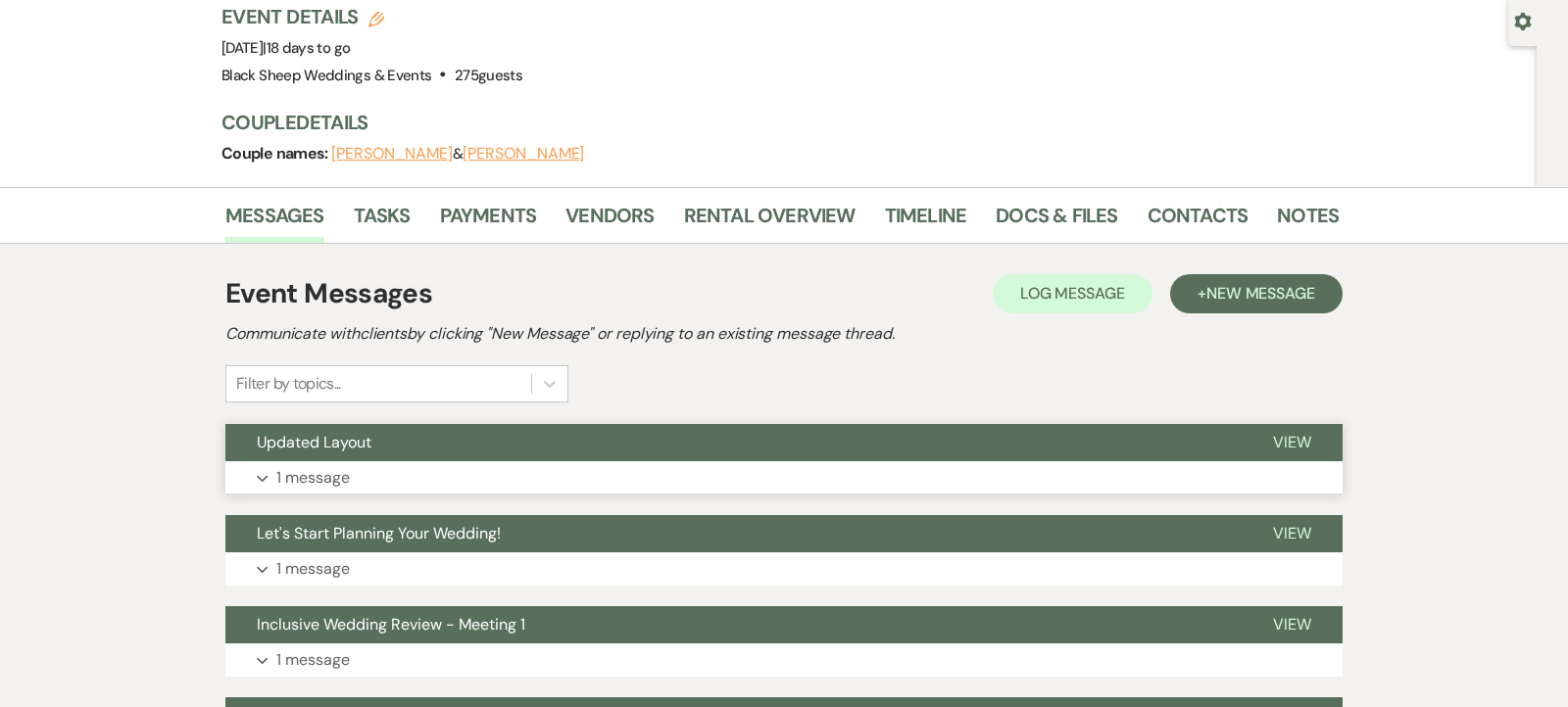
click at [259, 475] on icon "Expand" at bounding box center [262, 479] width 12 height 8
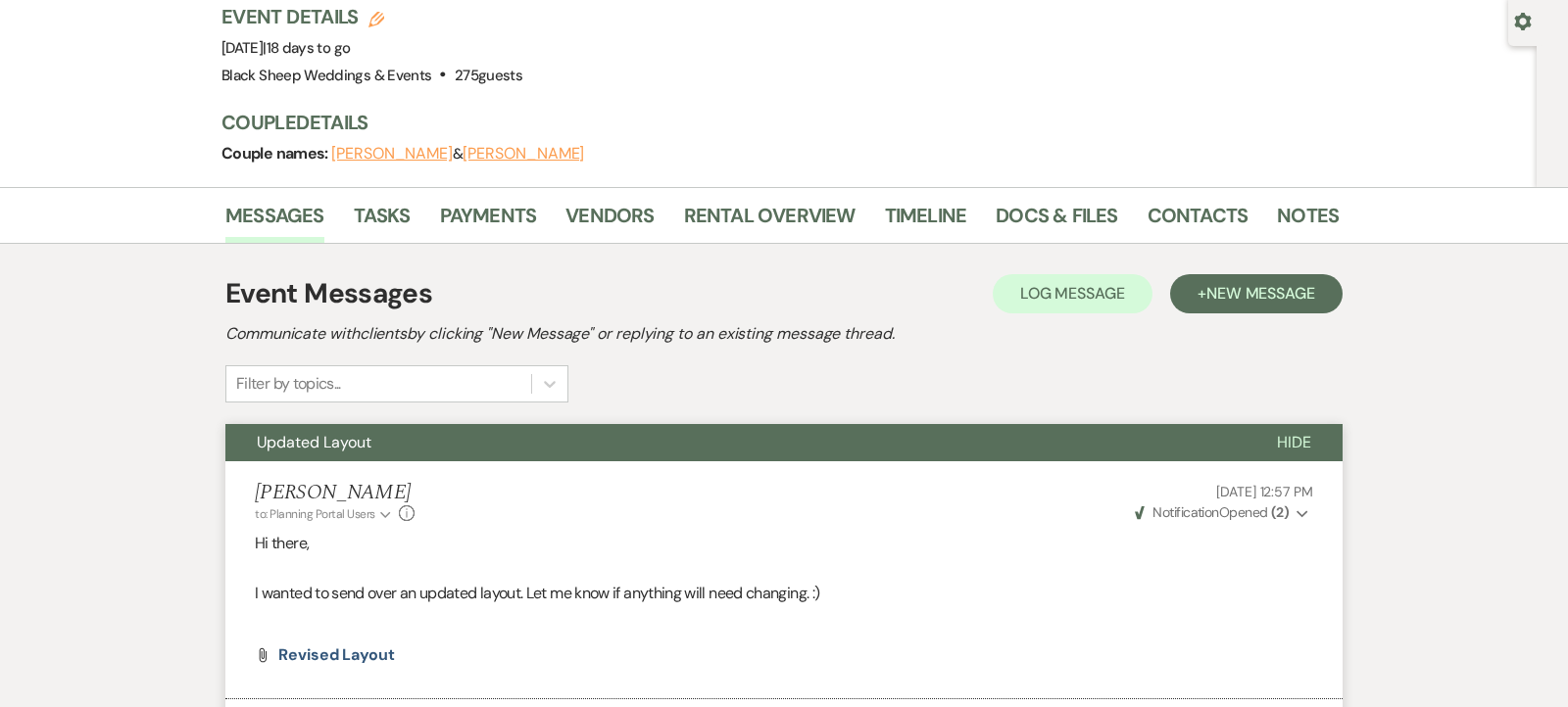
scroll to position [0, 0]
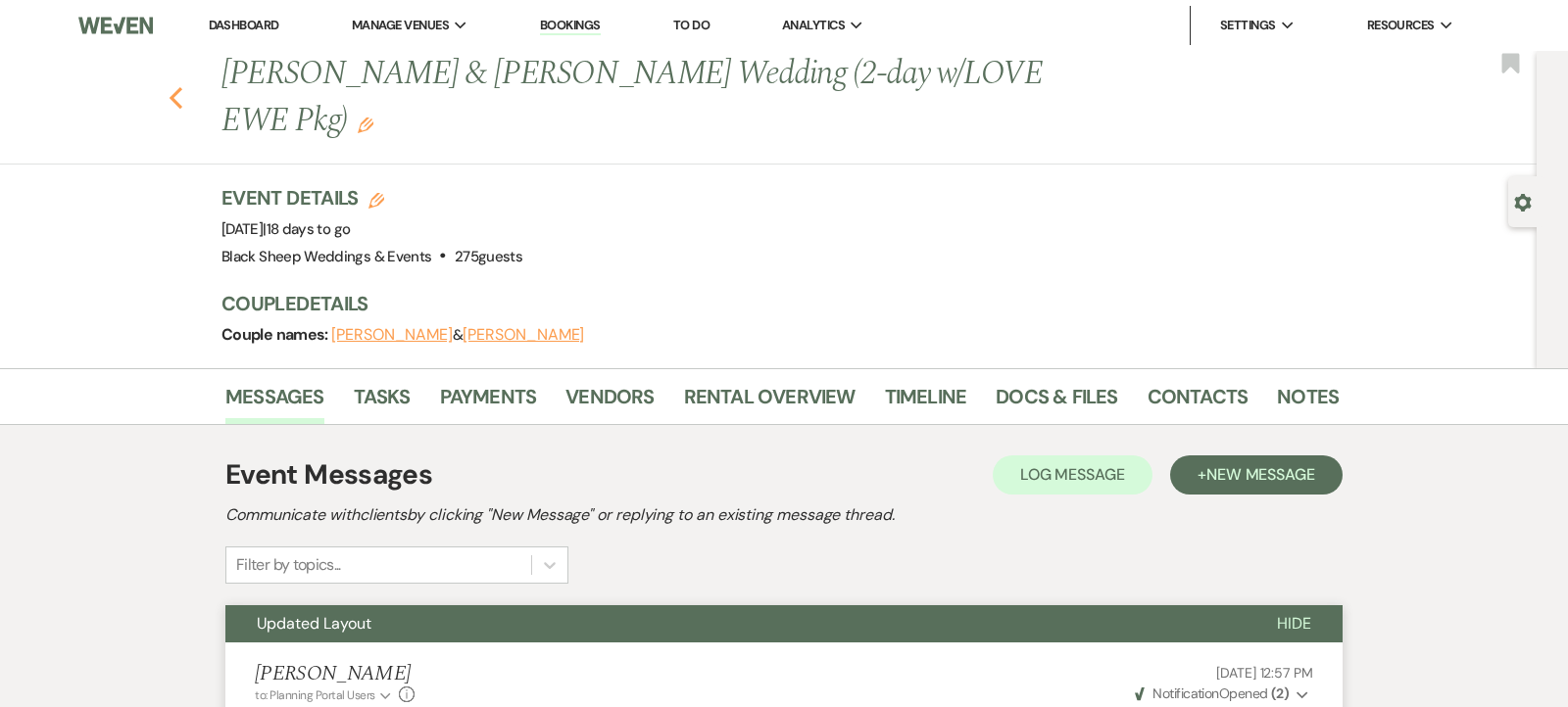
click at [175, 99] on use "button" at bounding box center [176, 98] width 13 height 22
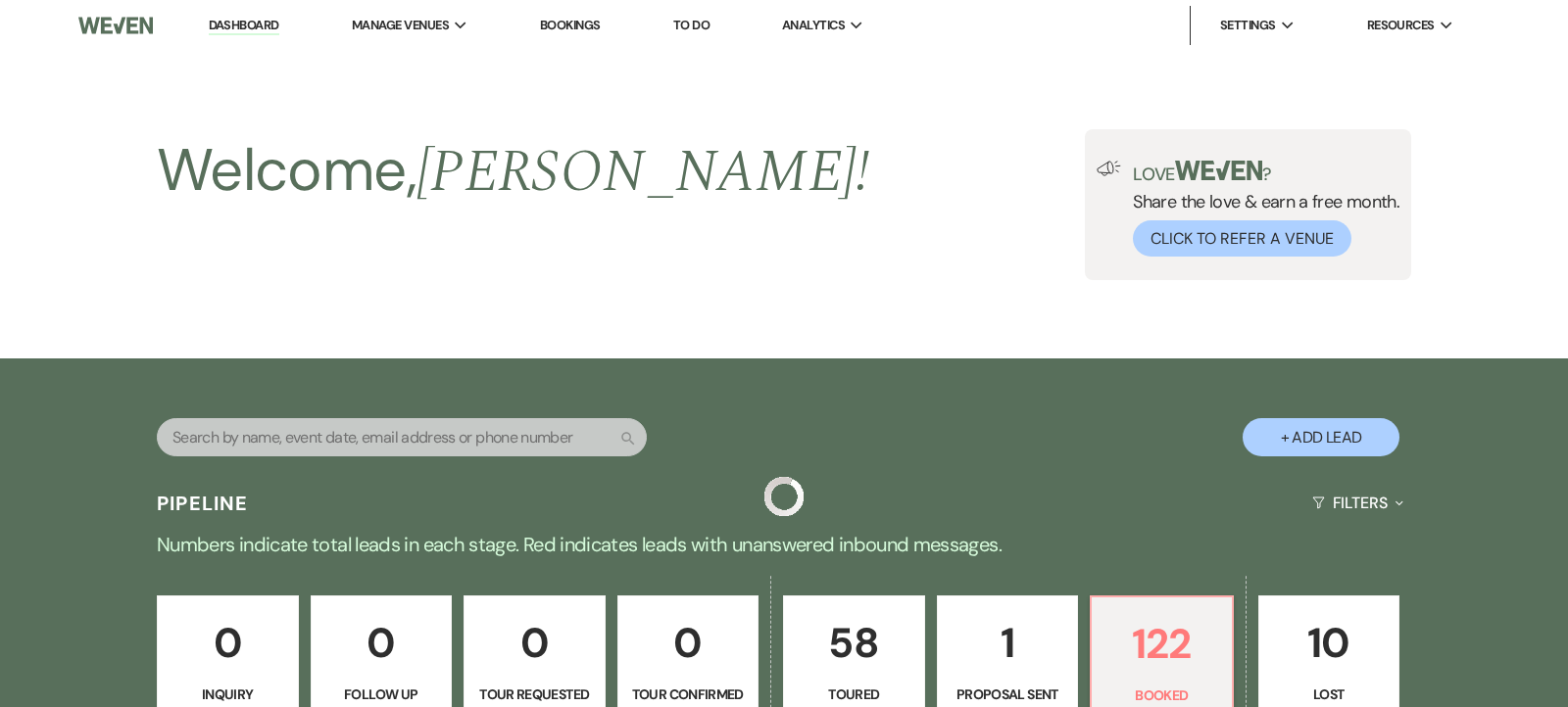
scroll to position [1426, 0]
